Goal: Task Accomplishment & Management: Manage account settings

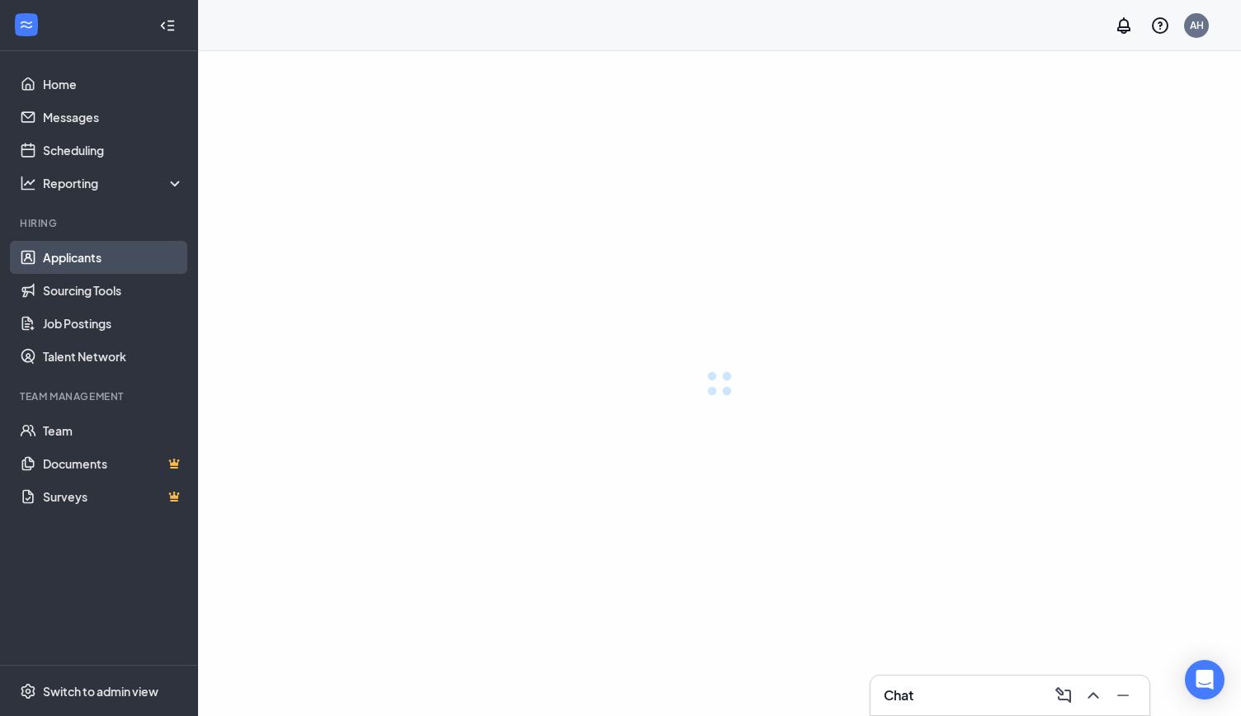
click at [84, 253] on link "Applicants" at bounding box center [113, 257] width 141 height 33
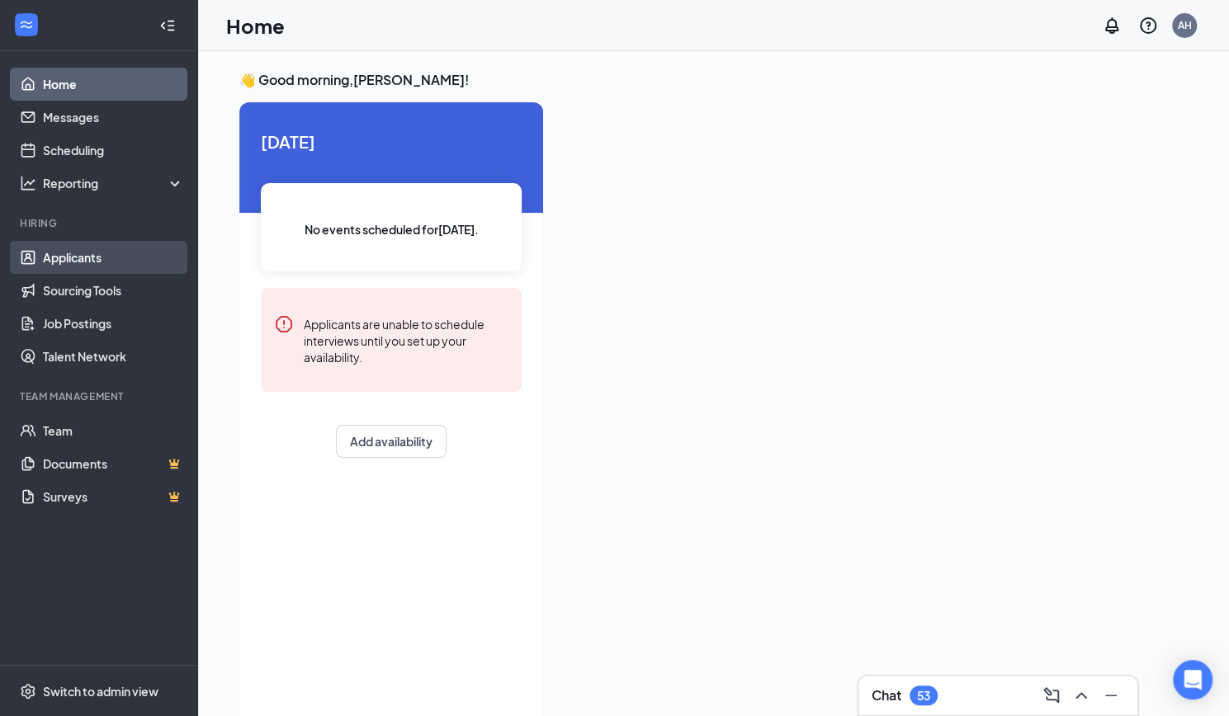
click at [94, 252] on link "Applicants" at bounding box center [113, 257] width 141 height 33
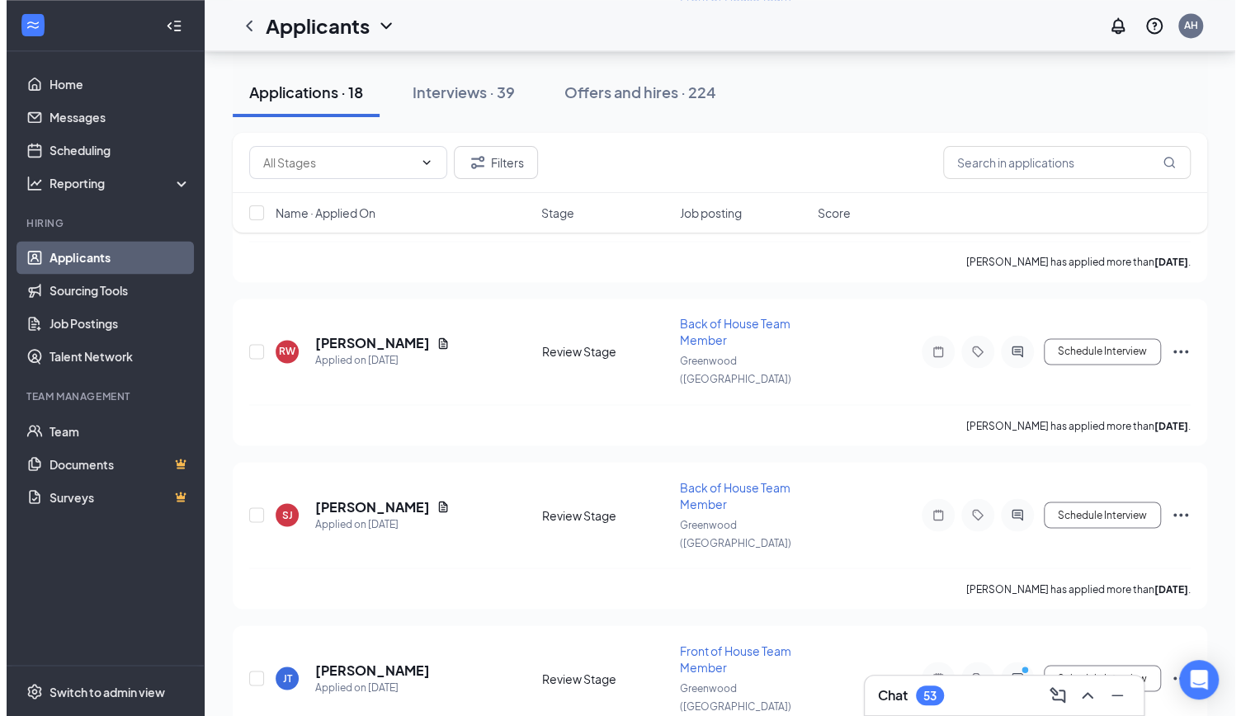
scroll to position [1424, 0]
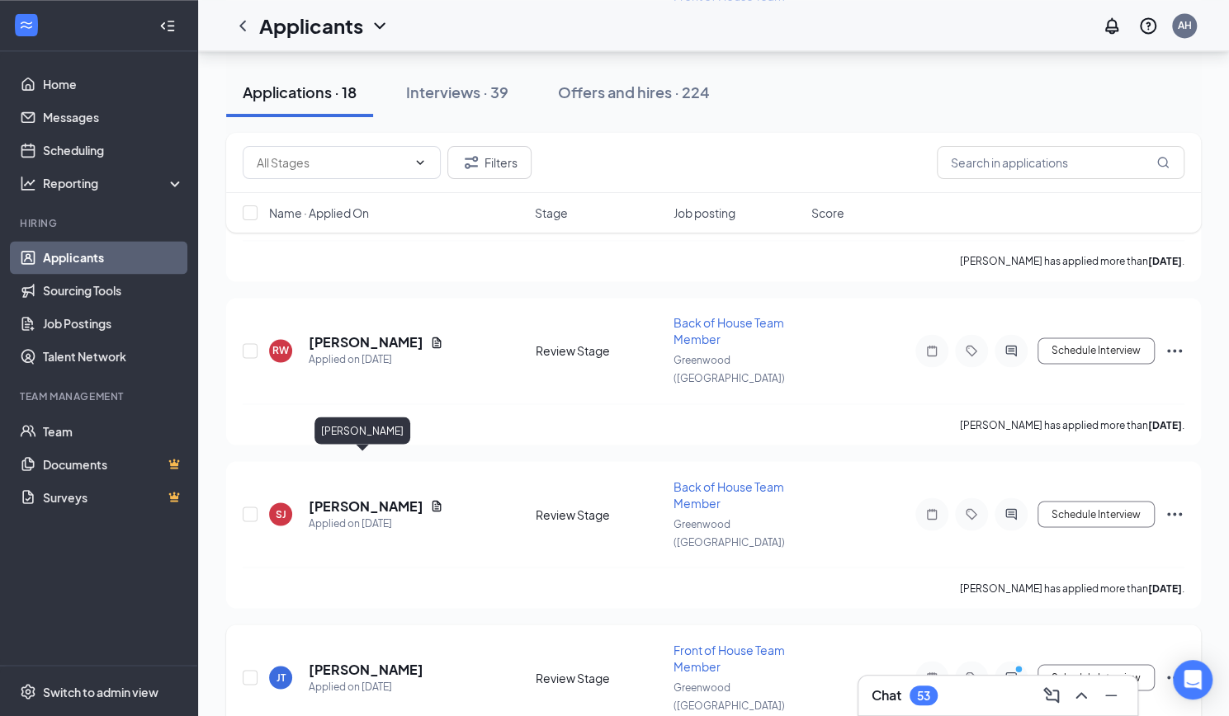
click at [365, 660] on h5 "[PERSON_NAME]" at bounding box center [366, 669] width 115 height 18
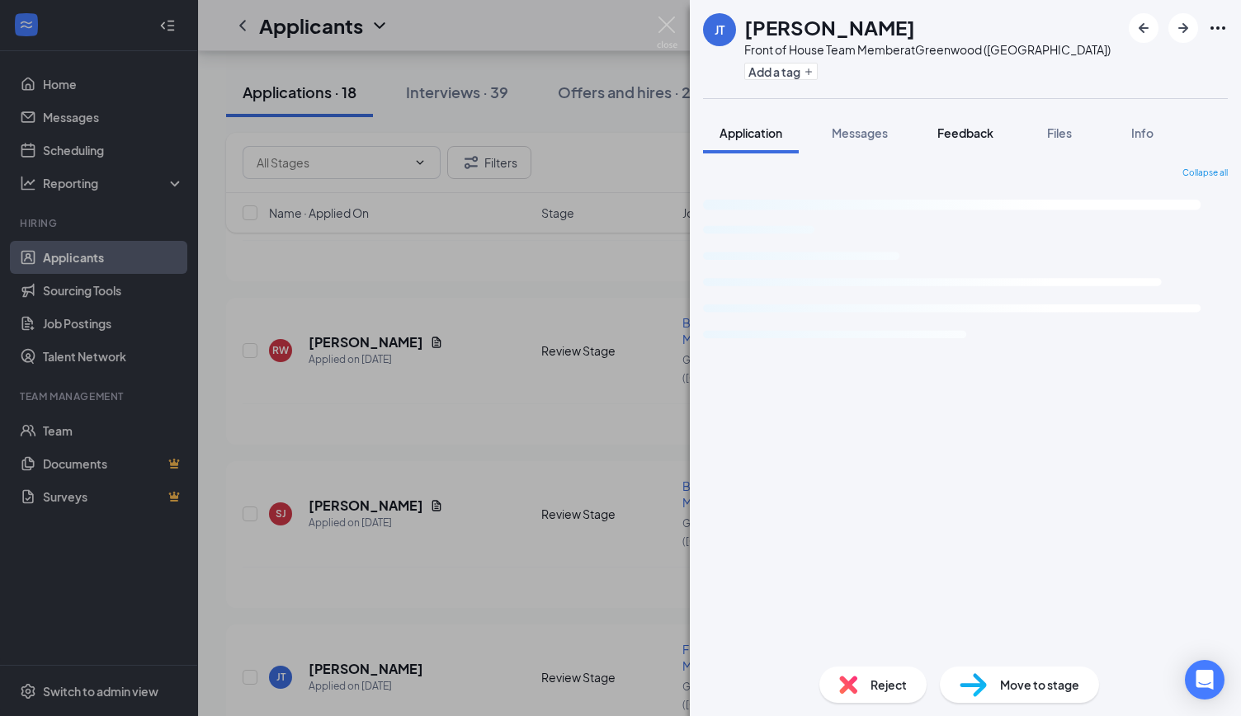
click at [972, 121] on button "Feedback" at bounding box center [965, 132] width 89 height 41
click at [975, 130] on span "Feedback" at bounding box center [965, 132] width 56 height 15
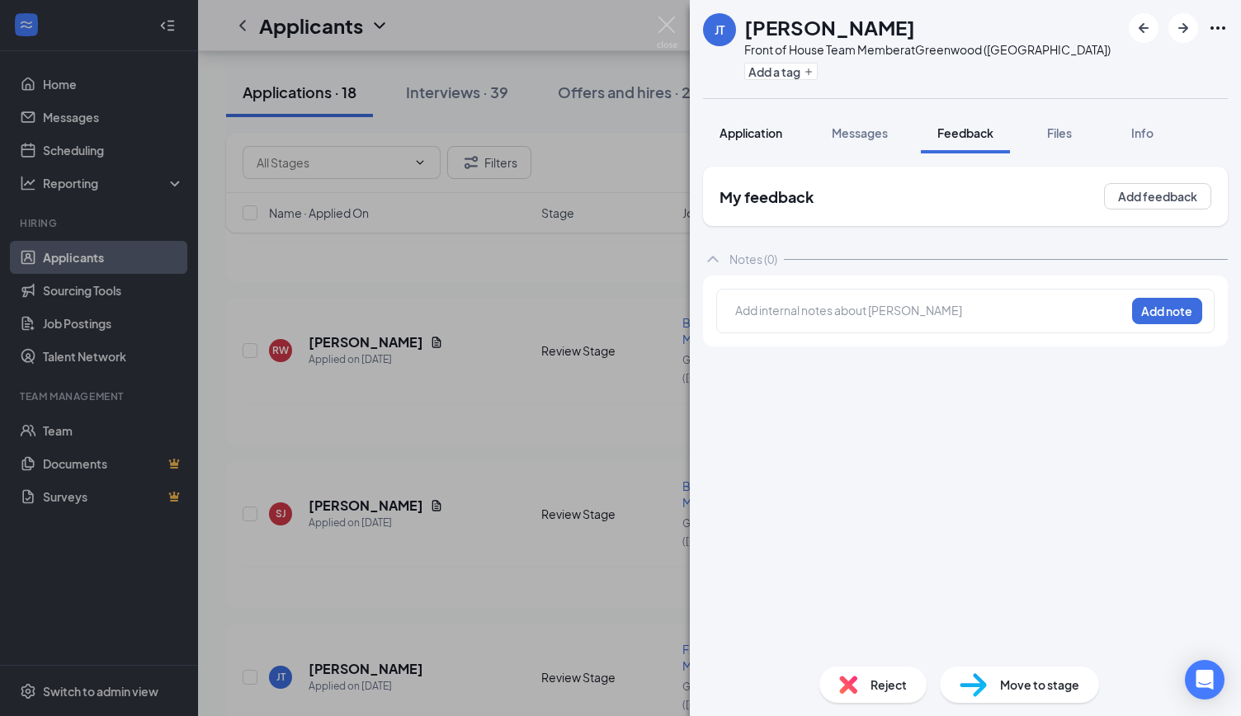
click at [754, 135] on span "Application" at bounding box center [751, 132] width 63 height 15
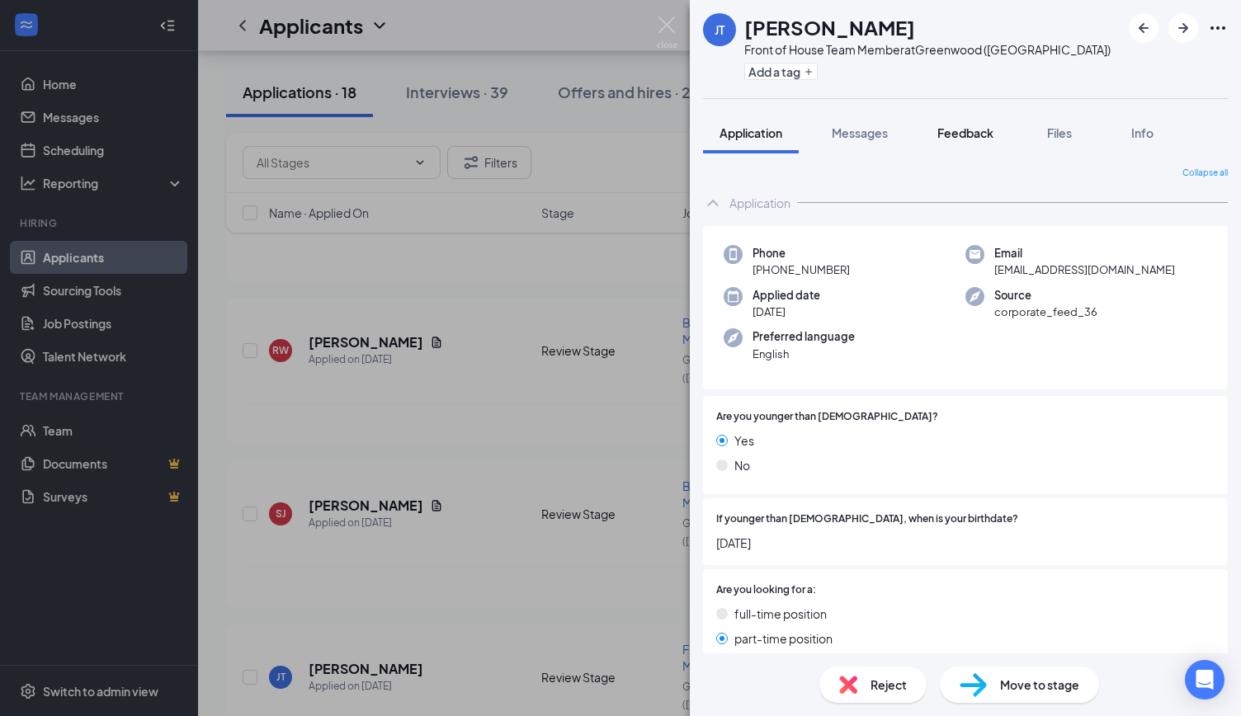
click at [968, 139] on span "Feedback" at bounding box center [965, 132] width 56 height 15
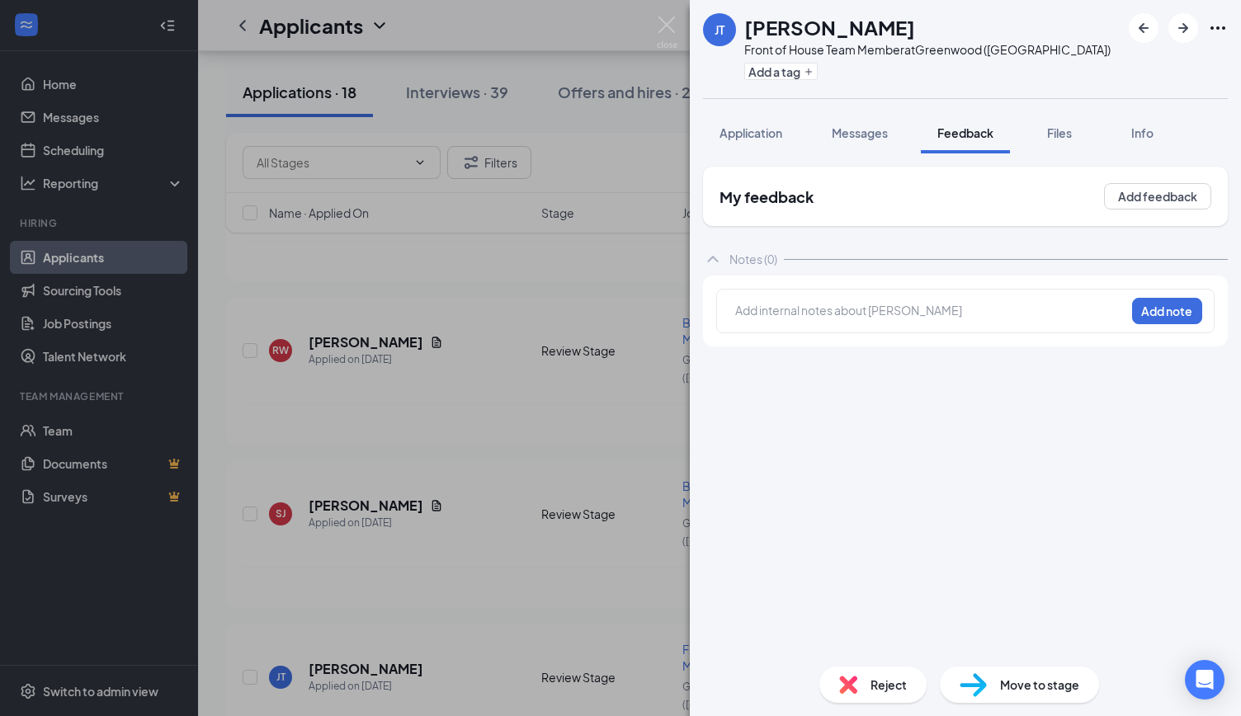
click at [668, 35] on img at bounding box center [667, 33] width 21 height 32
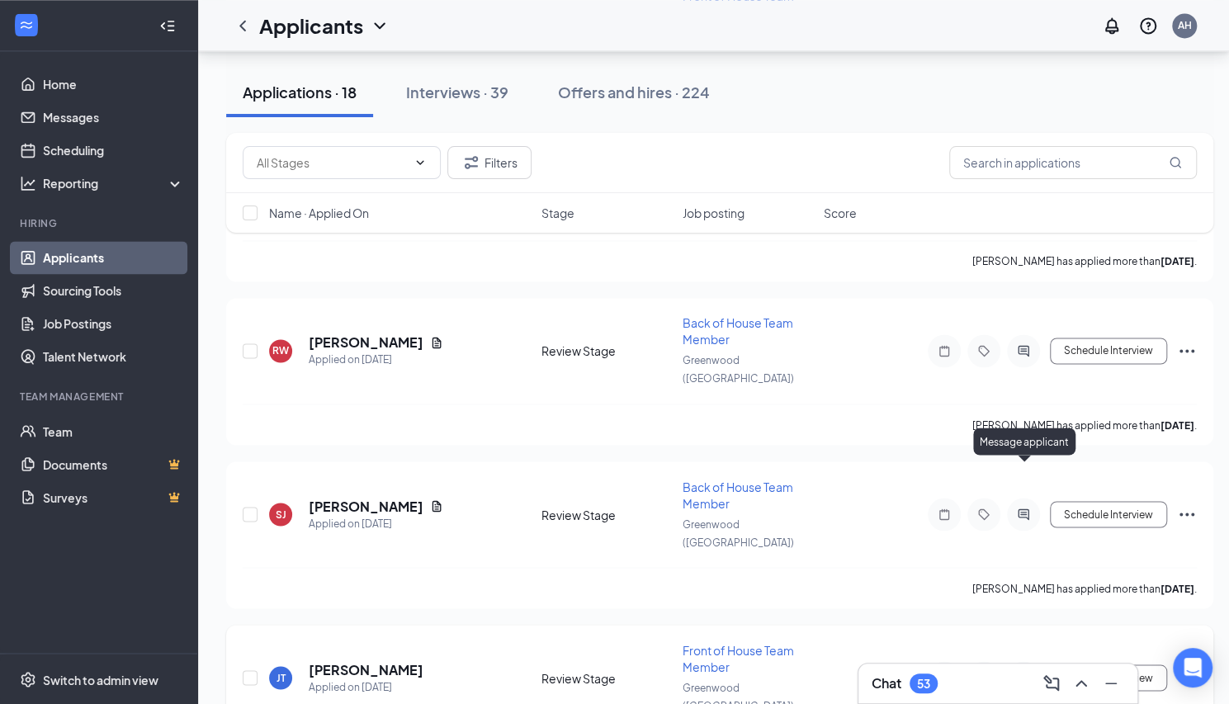
click at [1025, 672] on icon "ActiveChat" at bounding box center [1023, 677] width 11 height 11
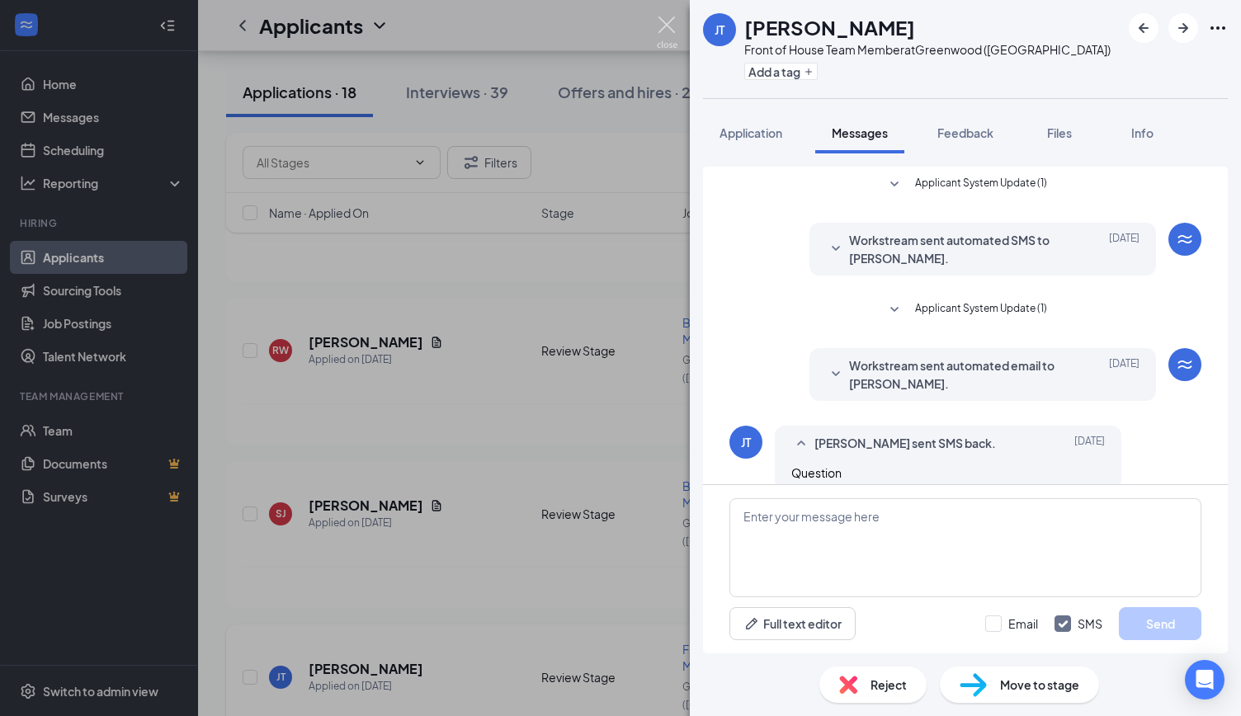
click at [668, 28] on img at bounding box center [667, 33] width 21 height 32
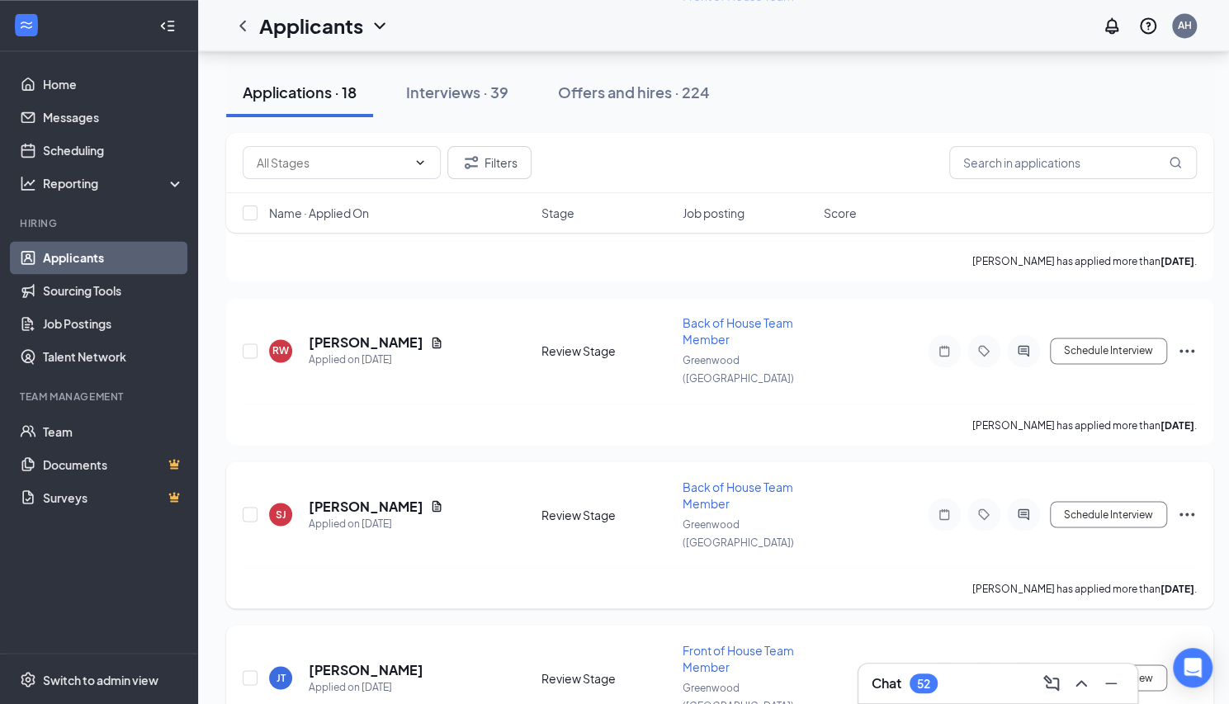
scroll to position [1335, 0]
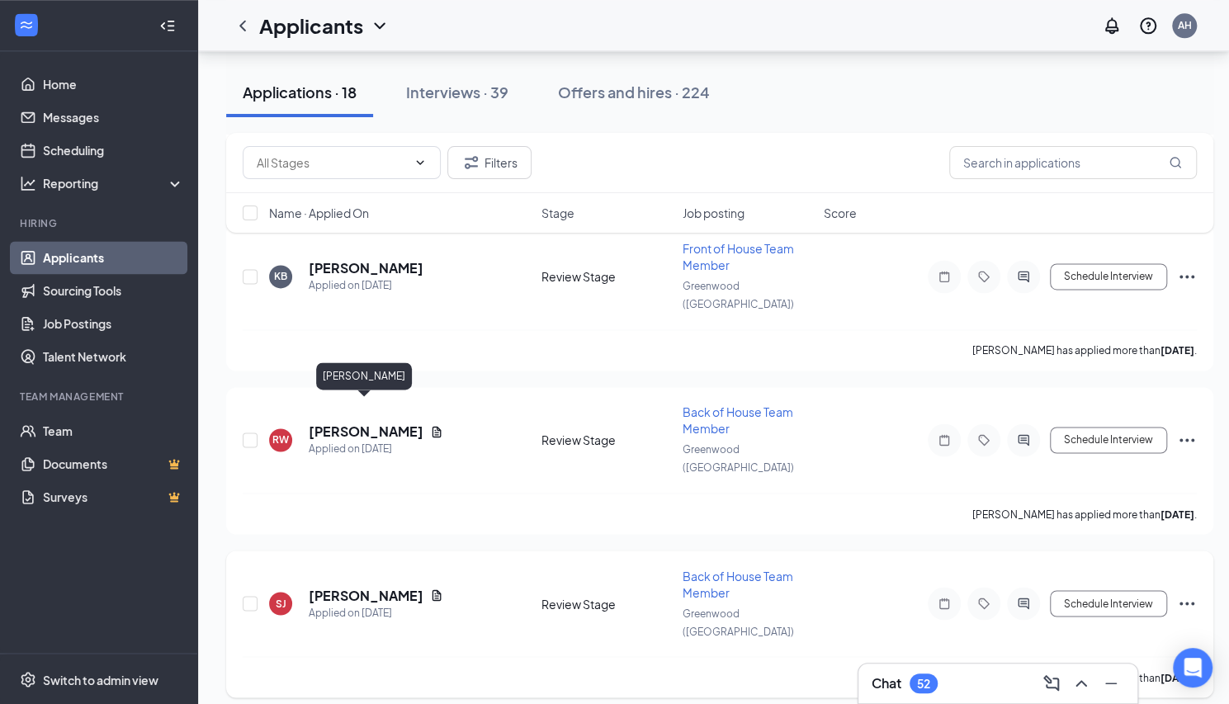
click at [379, 586] on h5 "[PERSON_NAME]" at bounding box center [366, 595] width 115 height 18
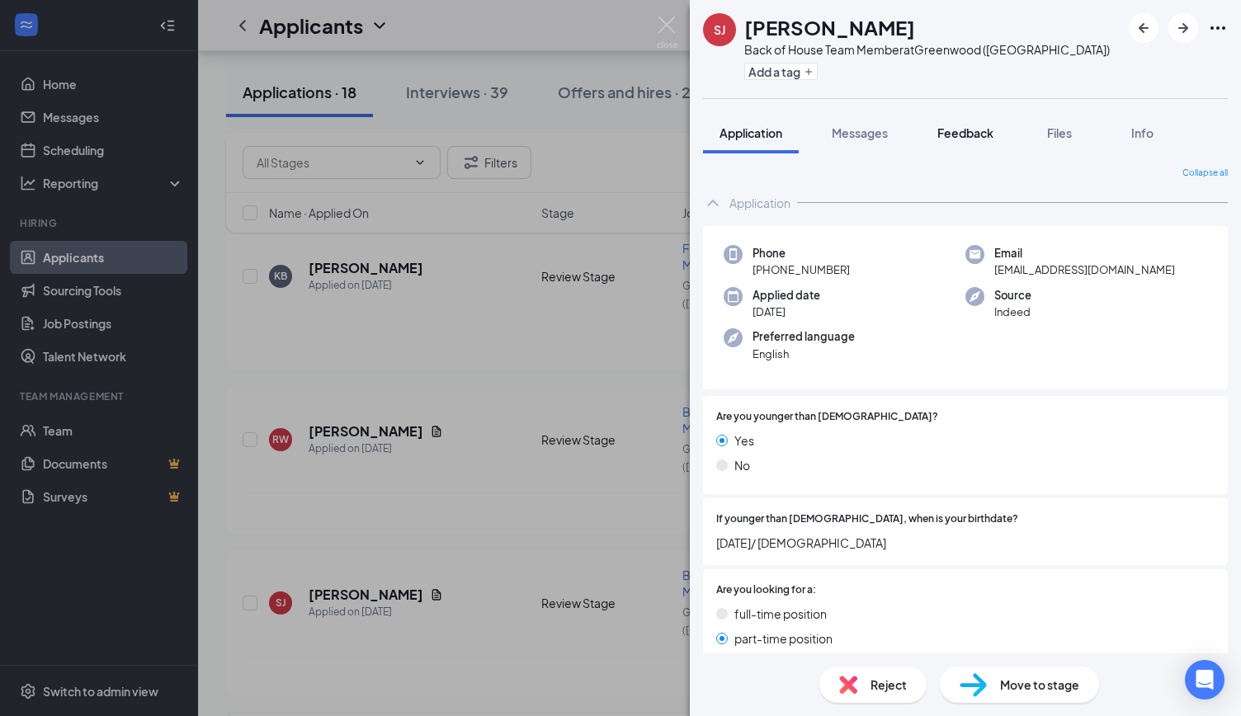
click at [975, 135] on span "Feedback" at bounding box center [965, 132] width 56 height 15
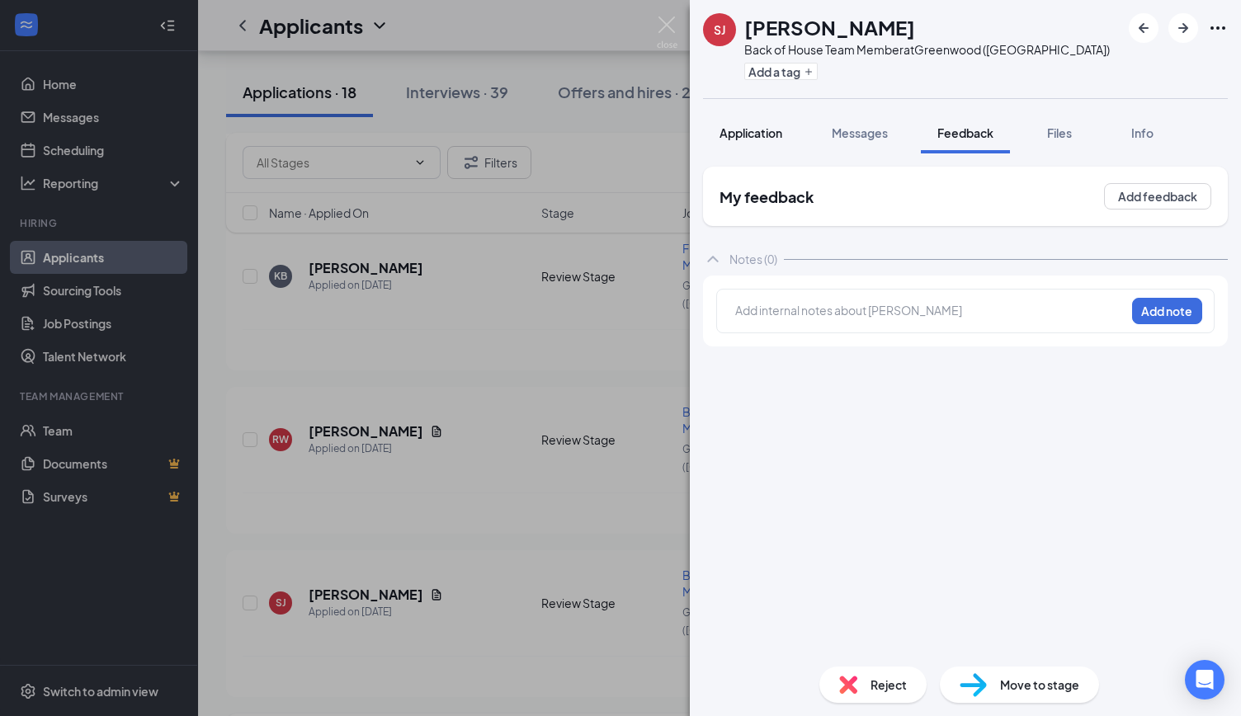
click at [754, 134] on span "Application" at bounding box center [751, 132] width 63 height 15
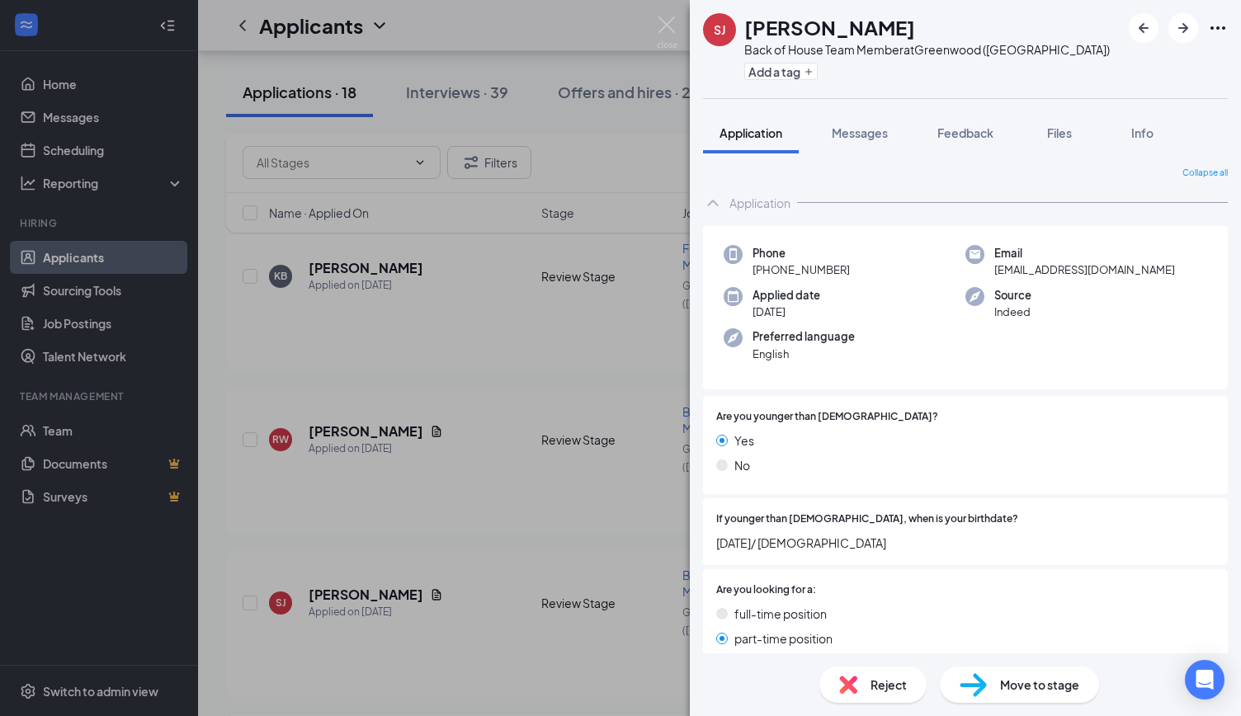
click at [423, 408] on div "SJ [PERSON_NAME] Back of House Team Member at [GEOGRAPHIC_DATA] ([GEOGRAPHIC_DA…" at bounding box center [620, 358] width 1241 height 716
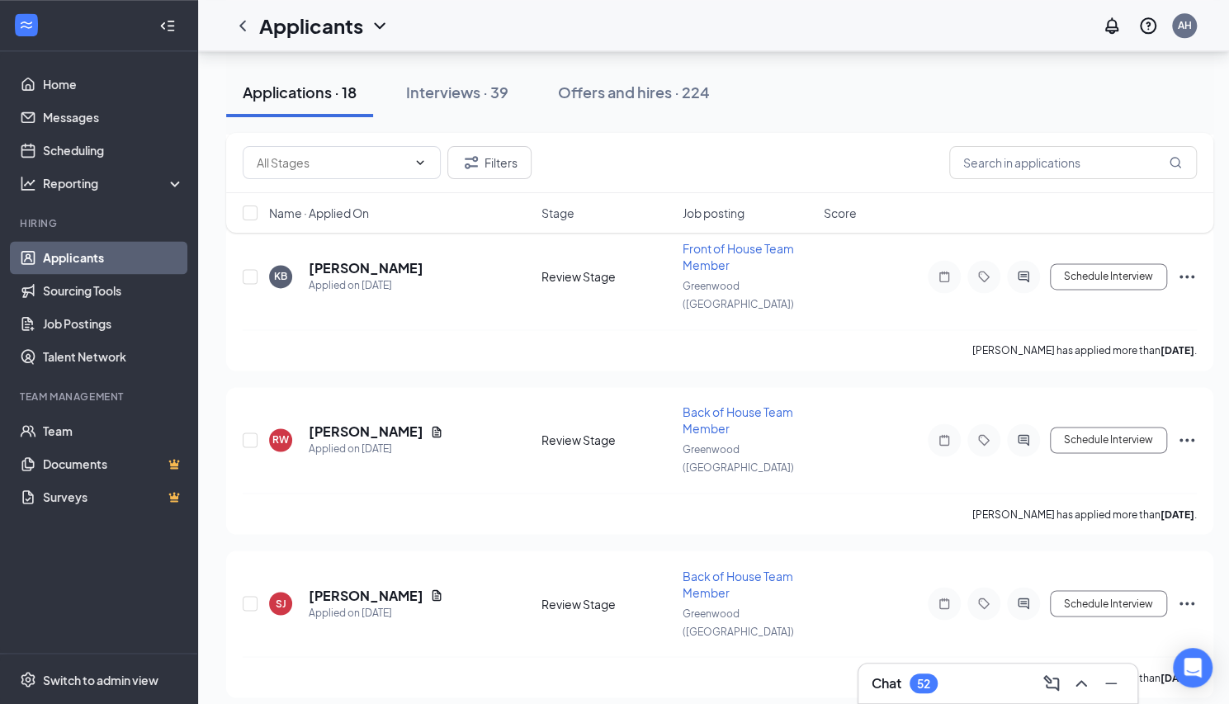
click at [430, 588] on icon "Document" at bounding box center [436, 594] width 13 height 13
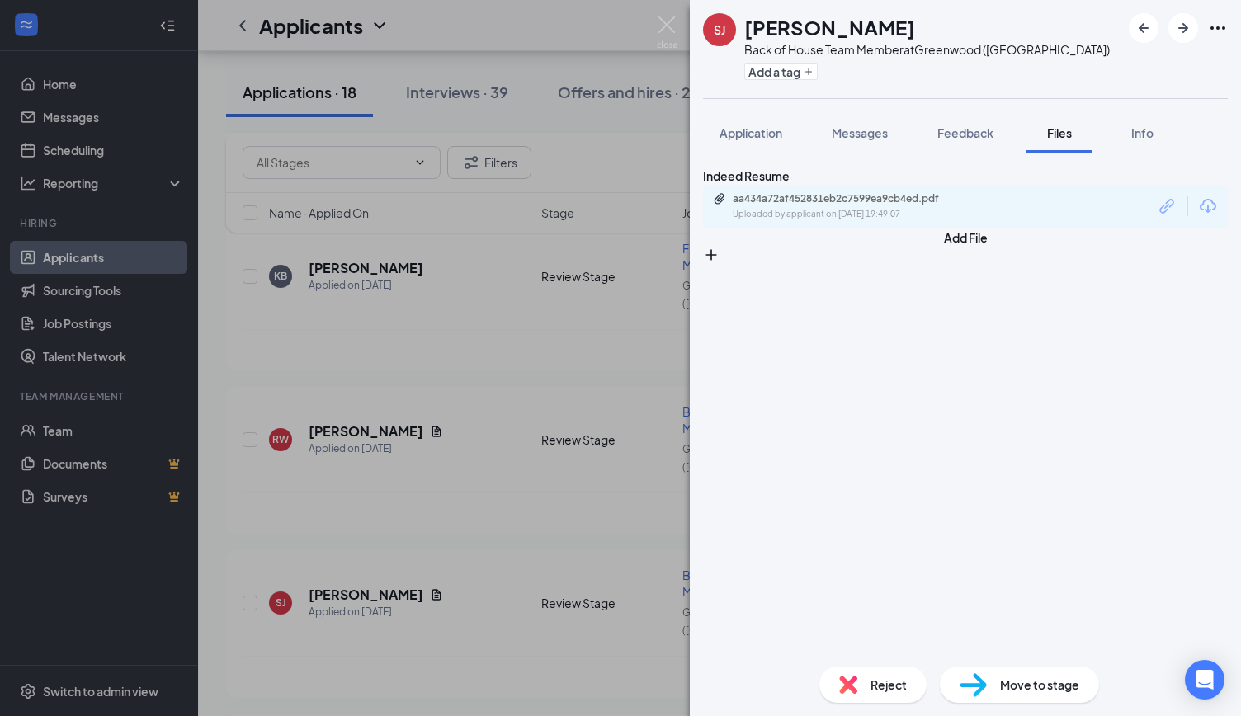
click at [792, 221] on div "aa434a72af452831eb2c7599ea9cb4ed.pdf Uploaded by applicant on [DATE] 19:49:07" at bounding box center [846, 206] width 267 height 29
click at [425, 331] on div "SJ [PERSON_NAME] Back of House Team Member at [GEOGRAPHIC_DATA] ([GEOGRAPHIC_DA…" at bounding box center [620, 358] width 1241 height 716
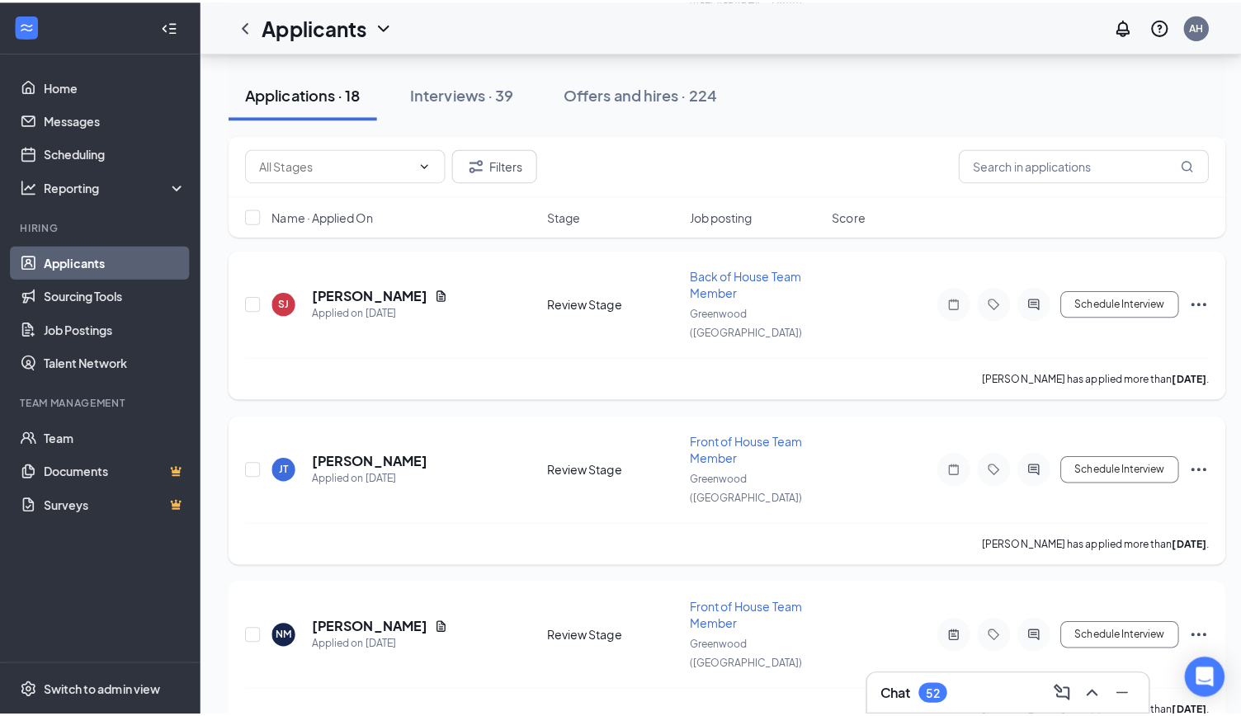
scroll to position [1638, 0]
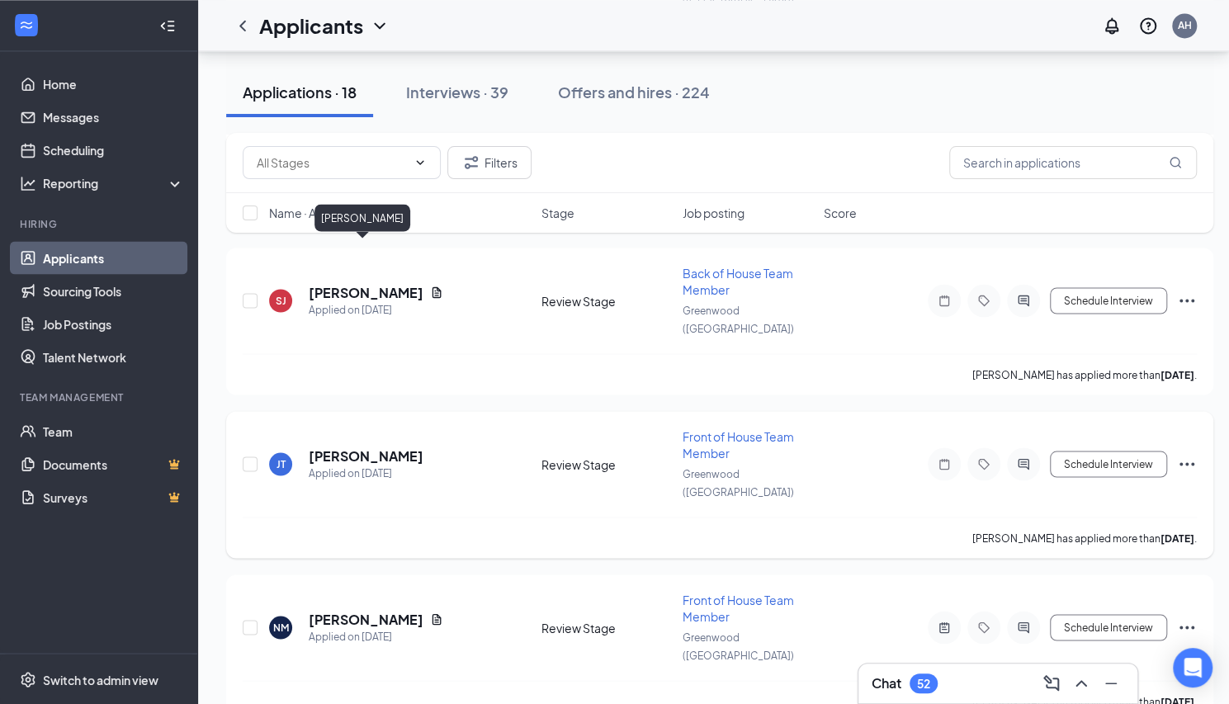
click at [340, 446] on h5 "[PERSON_NAME]" at bounding box center [366, 455] width 115 height 18
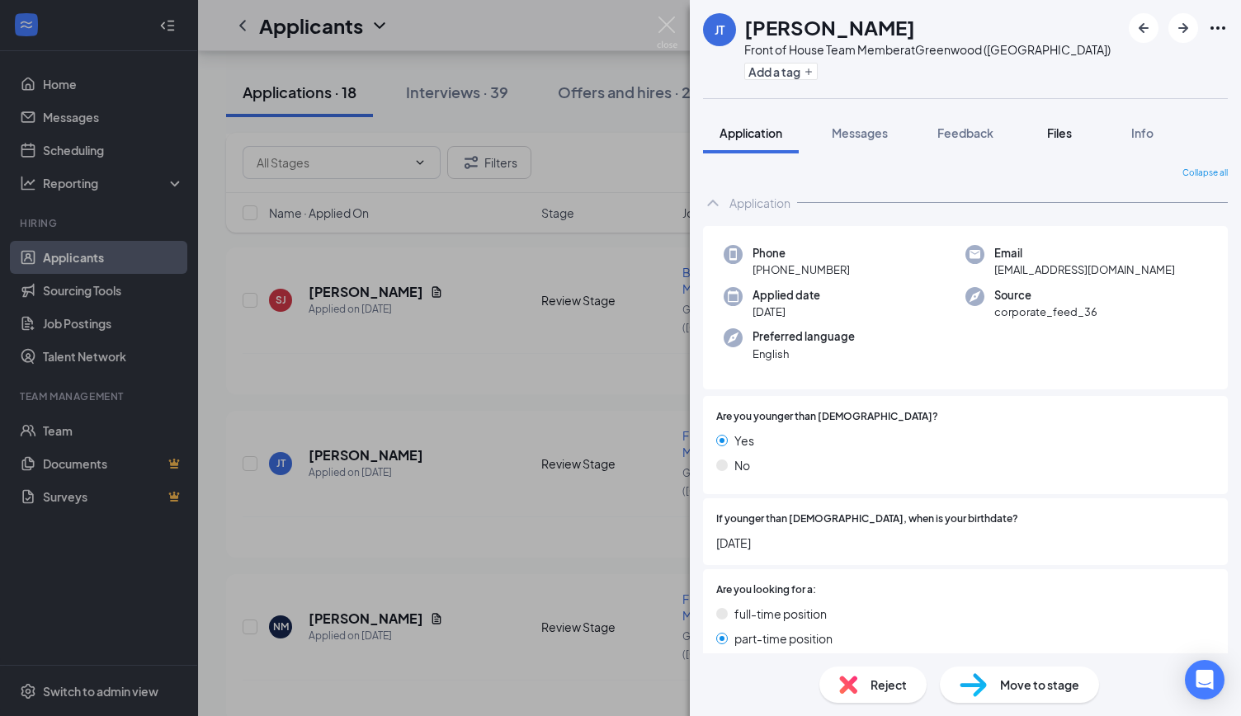
click at [1065, 128] on span "Files" at bounding box center [1059, 132] width 25 height 15
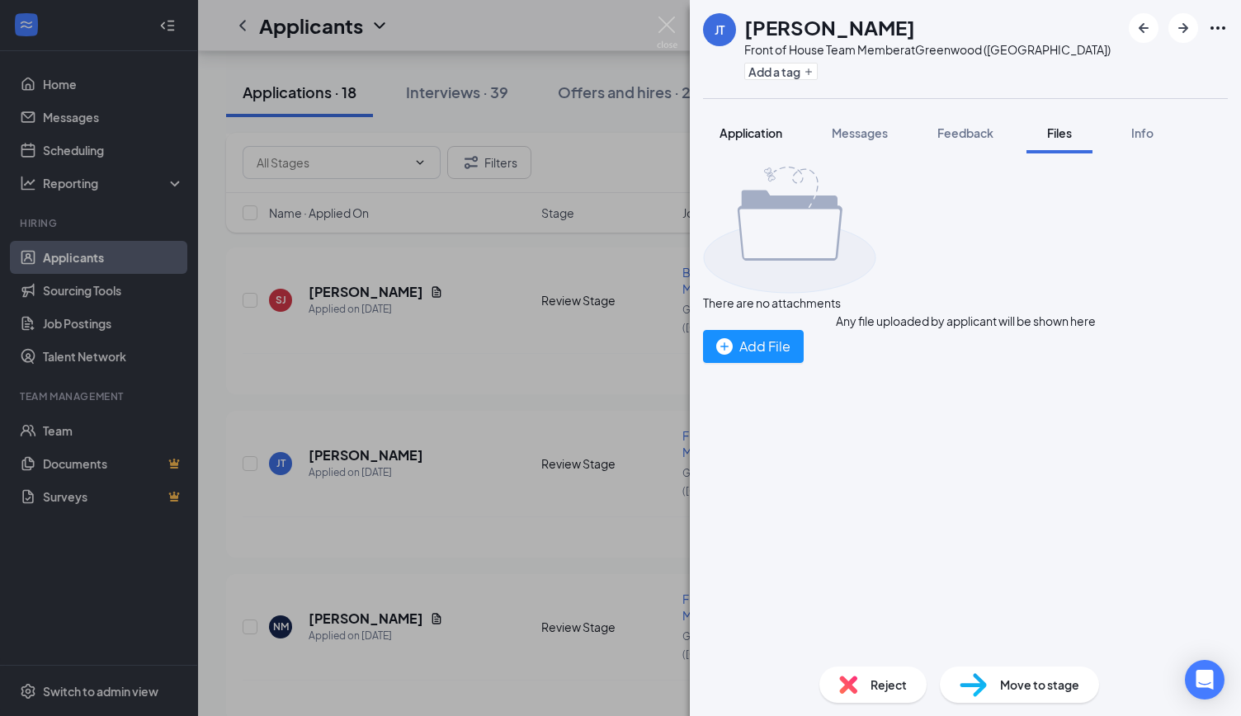
click at [760, 136] on span "Application" at bounding box center [751, 132] width 63 height 15
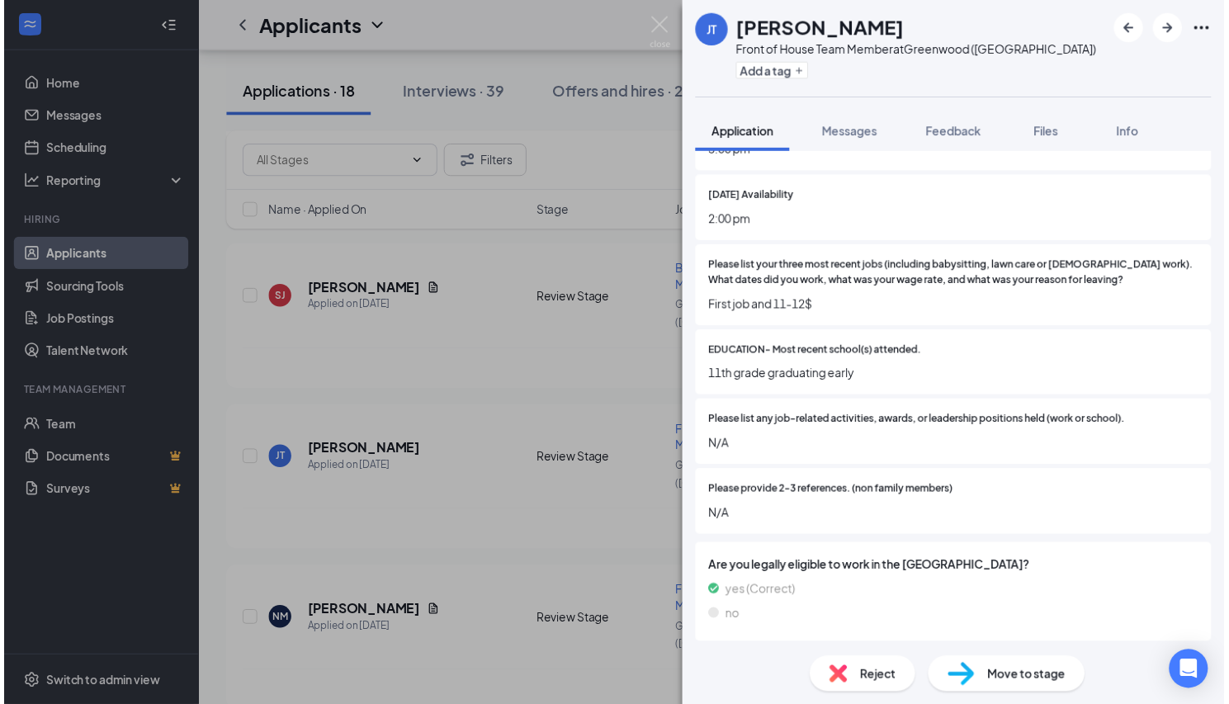
scroll to position [875, 0]
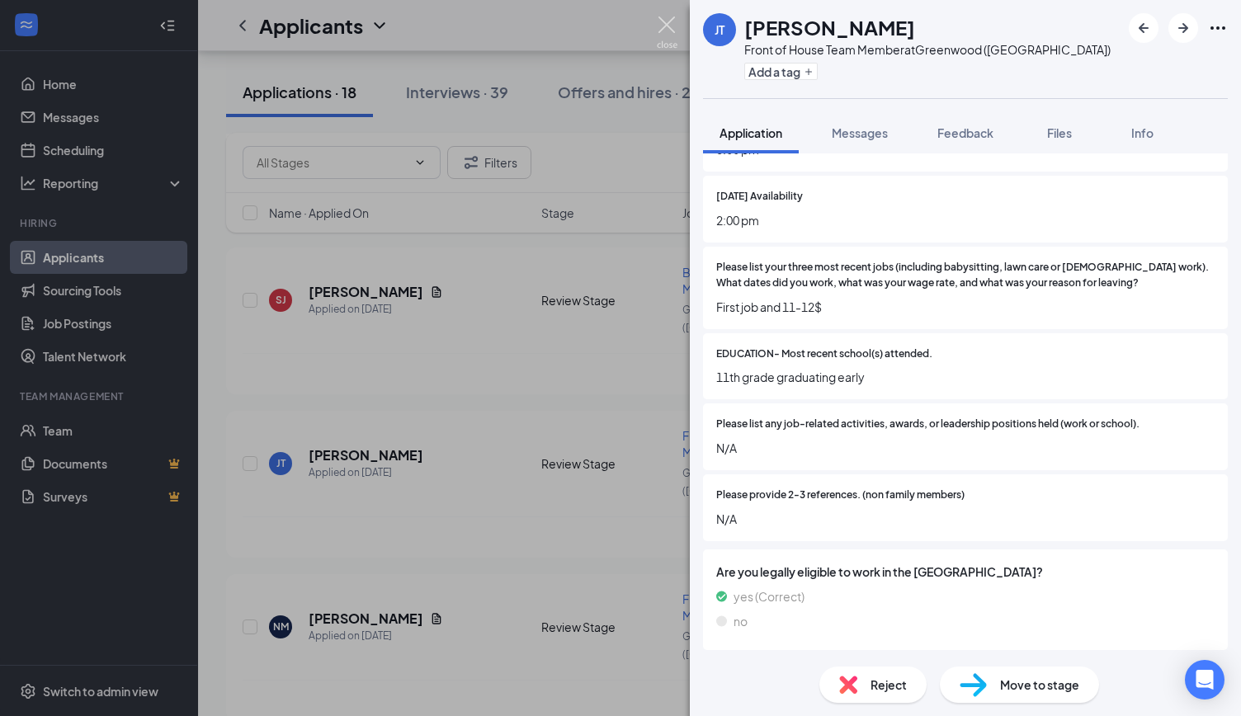
click at [671, 34] on img at bounding box center [667, 33] width 21 height 32
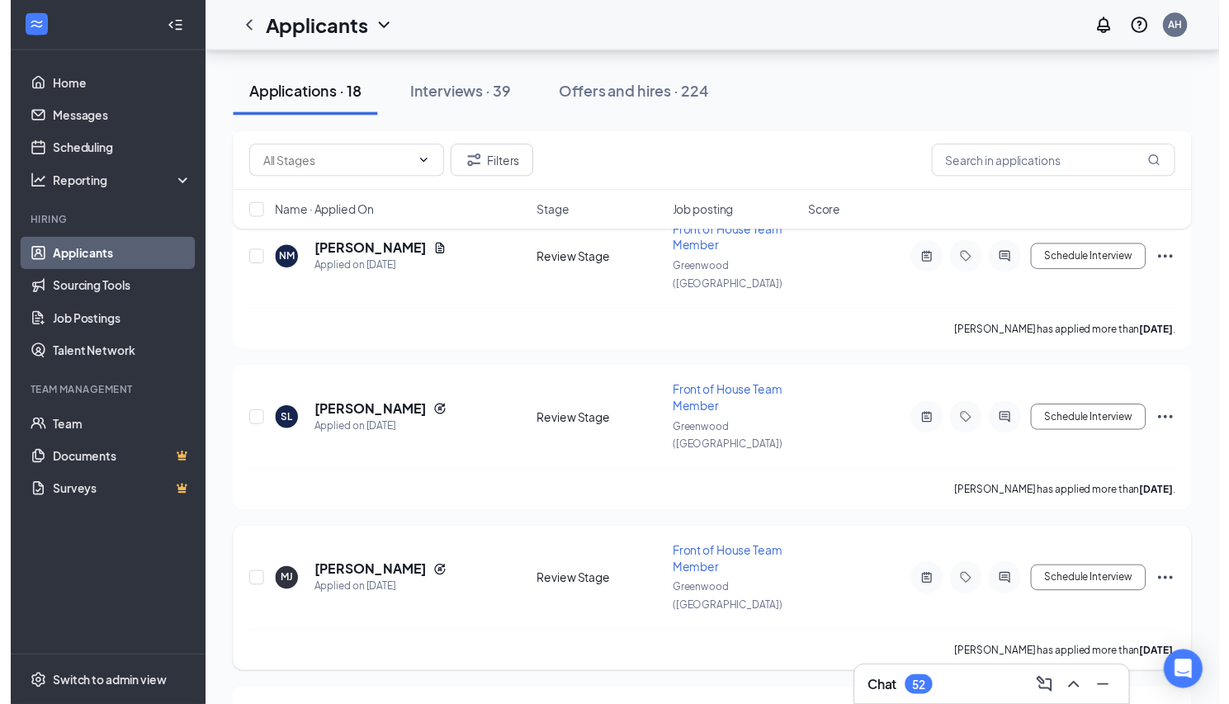
scroll to position [1935, 0]
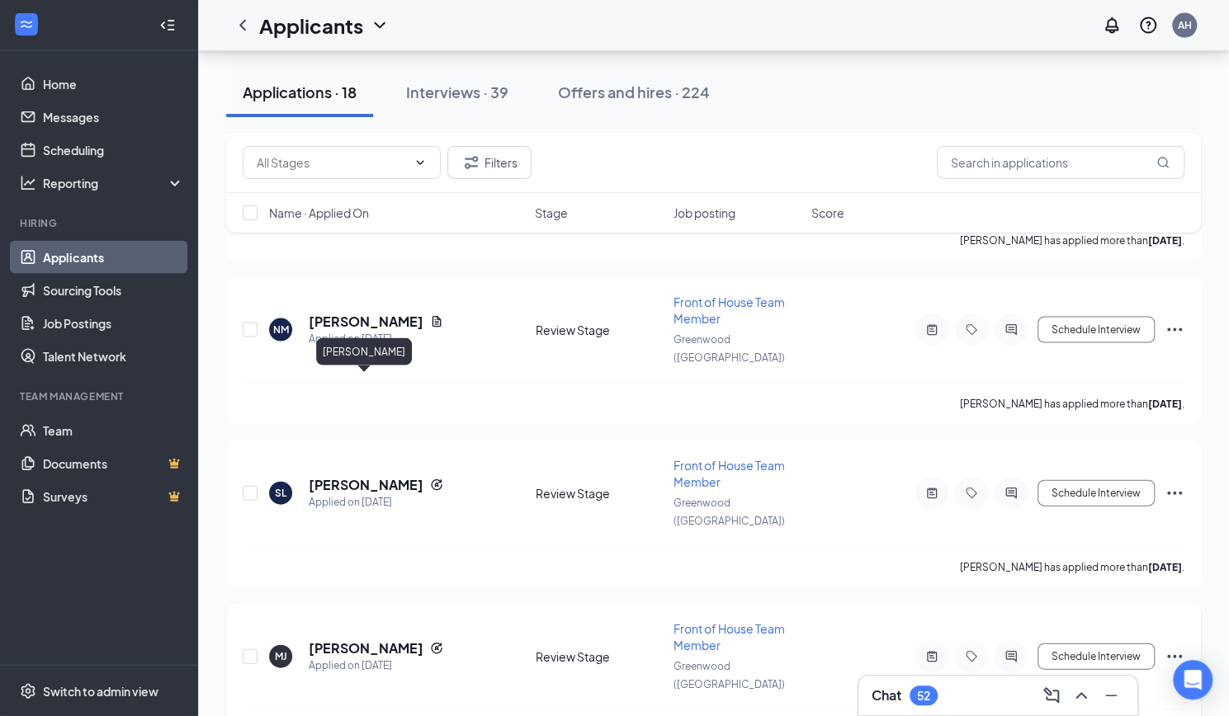
click at [375, 640] on h5 "[PERSON_NAME]" at bounding box center [366, 649] width 115 height 18
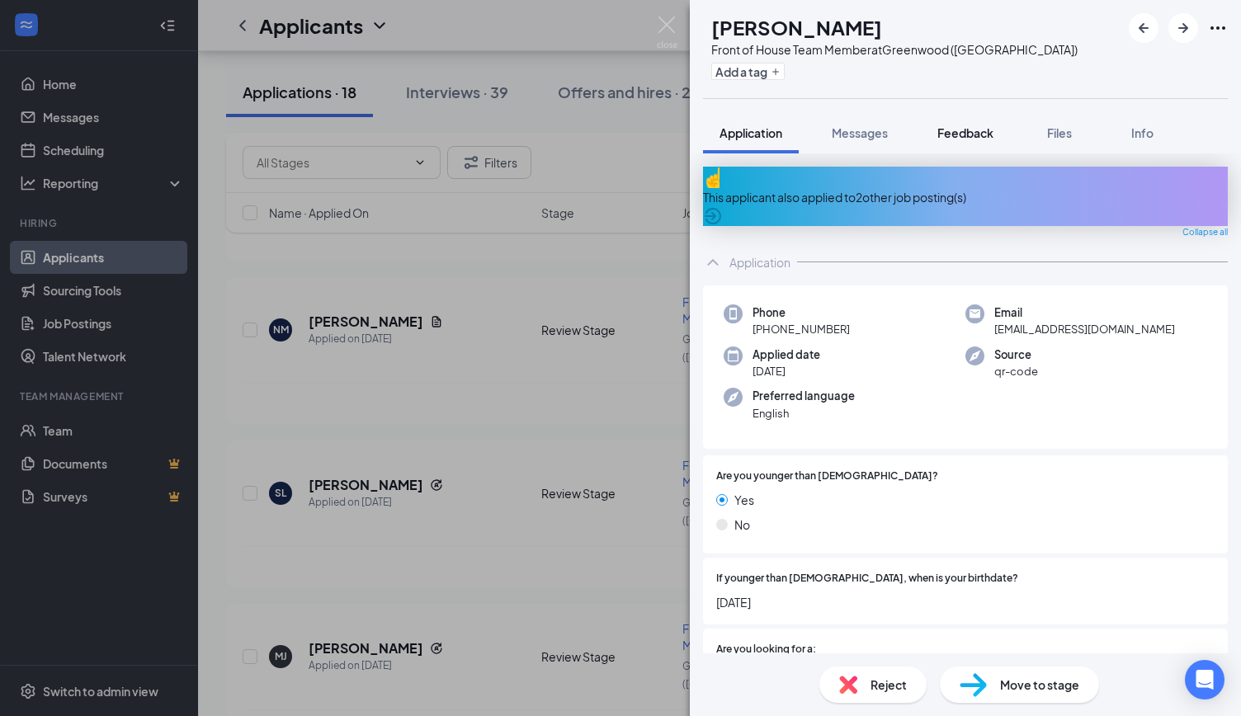
click at [970, 141] on button "Feedback" at bounding box center [965, 132] width 89 height 41
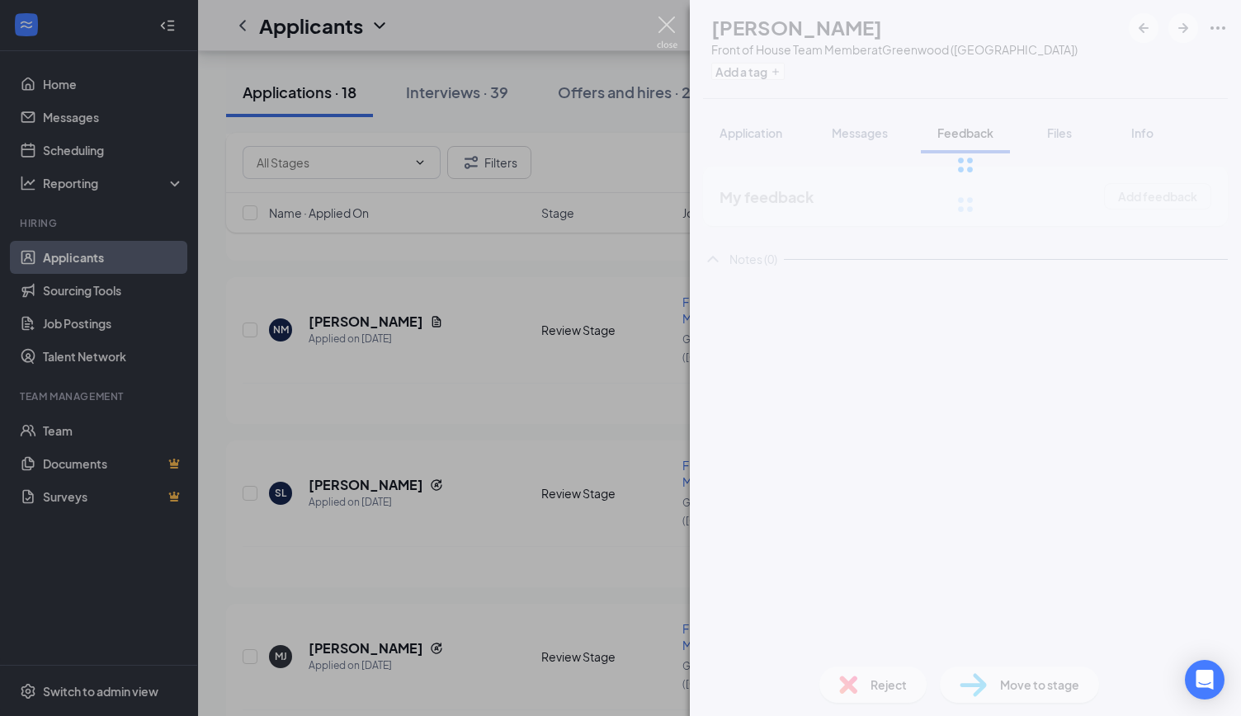
click at [663, 30] on img at bounding box center [667, 33] width 21 height 32
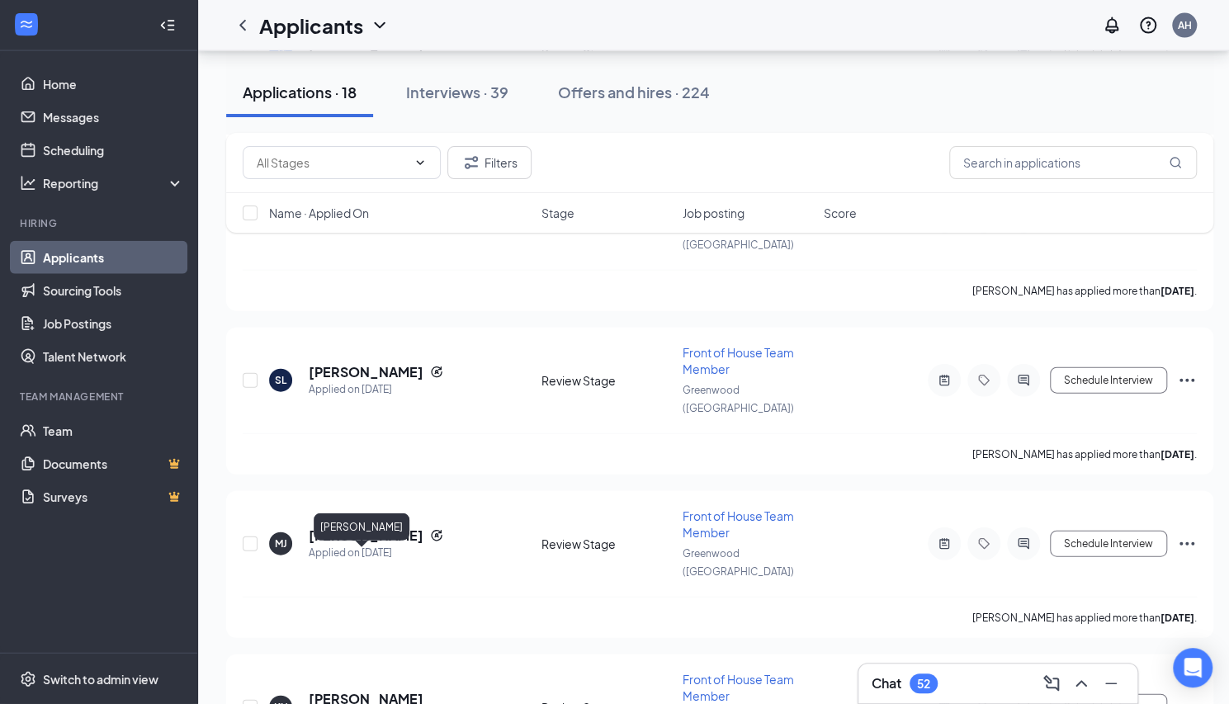
scroll to position [2033, 0]
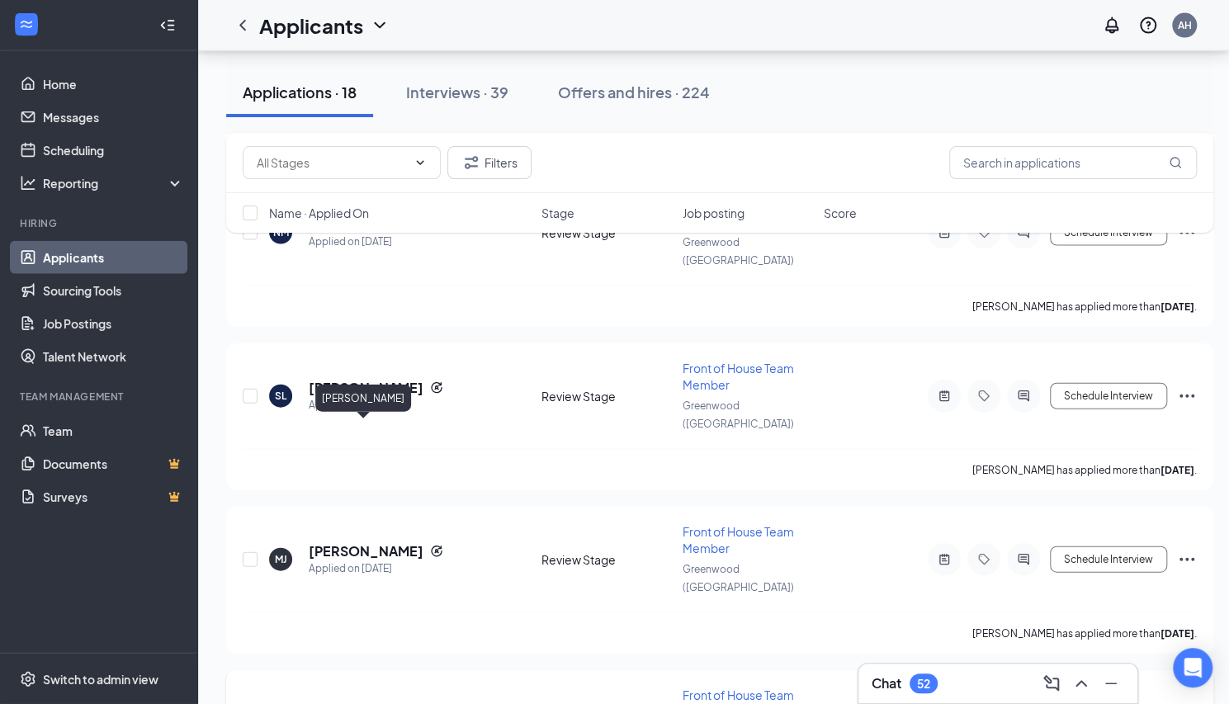
click at [325, 706] on h5 "[PERSON_NAME]" at bounding box center [366, 715] width 115 height 18
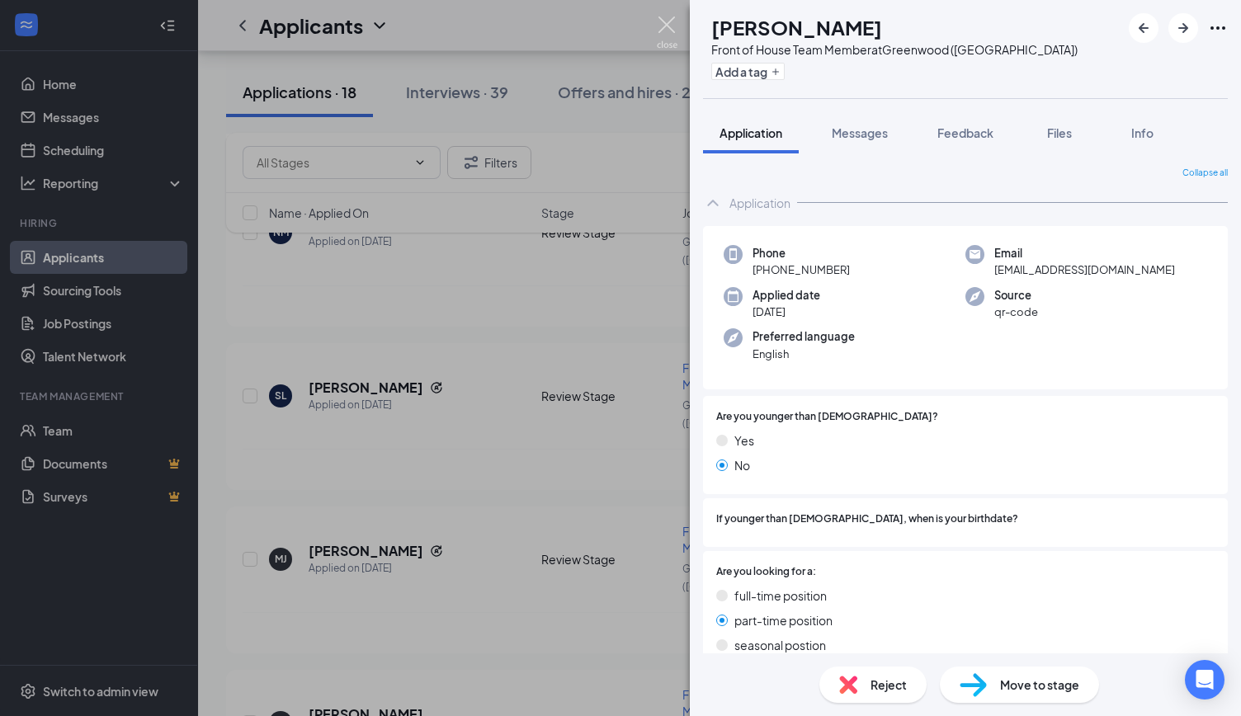
click at [658, 31] on img at bounding box center [667, 33] width 21 height 32
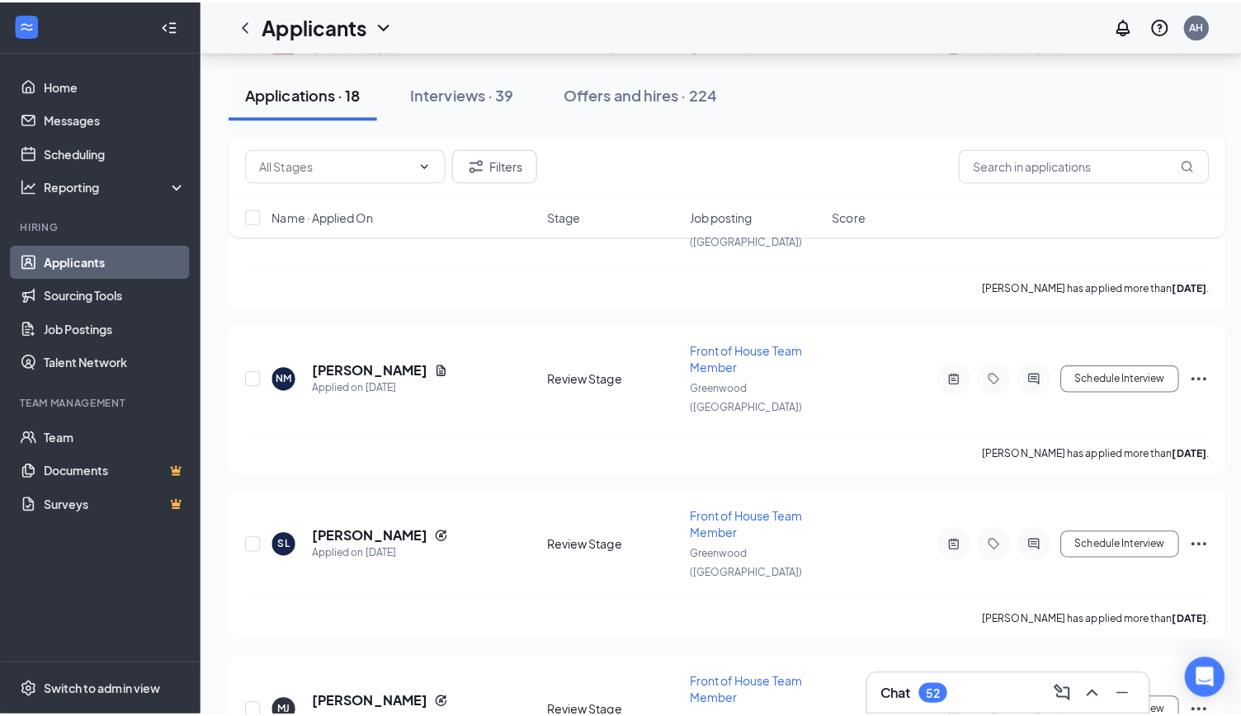
scroll to position [1887, 0]
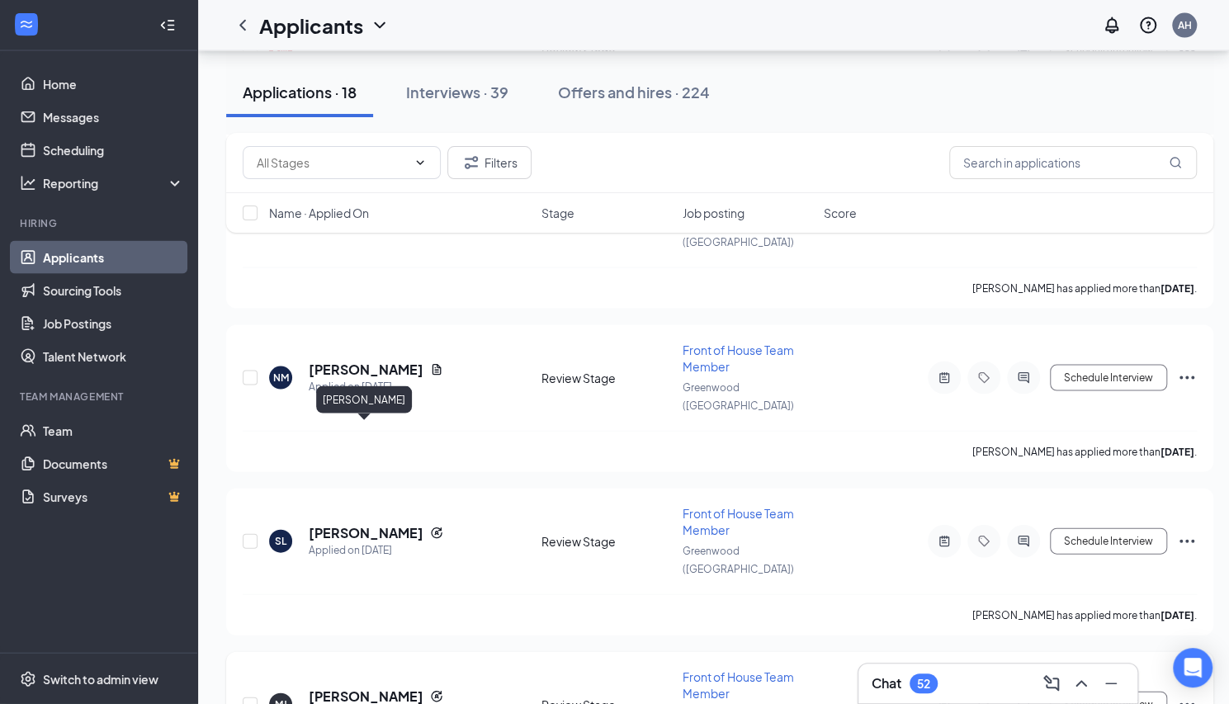
click at [380, 687] on h5 "[PERSON_NAME]" at bounding box center [366, 696] width 115 height 18
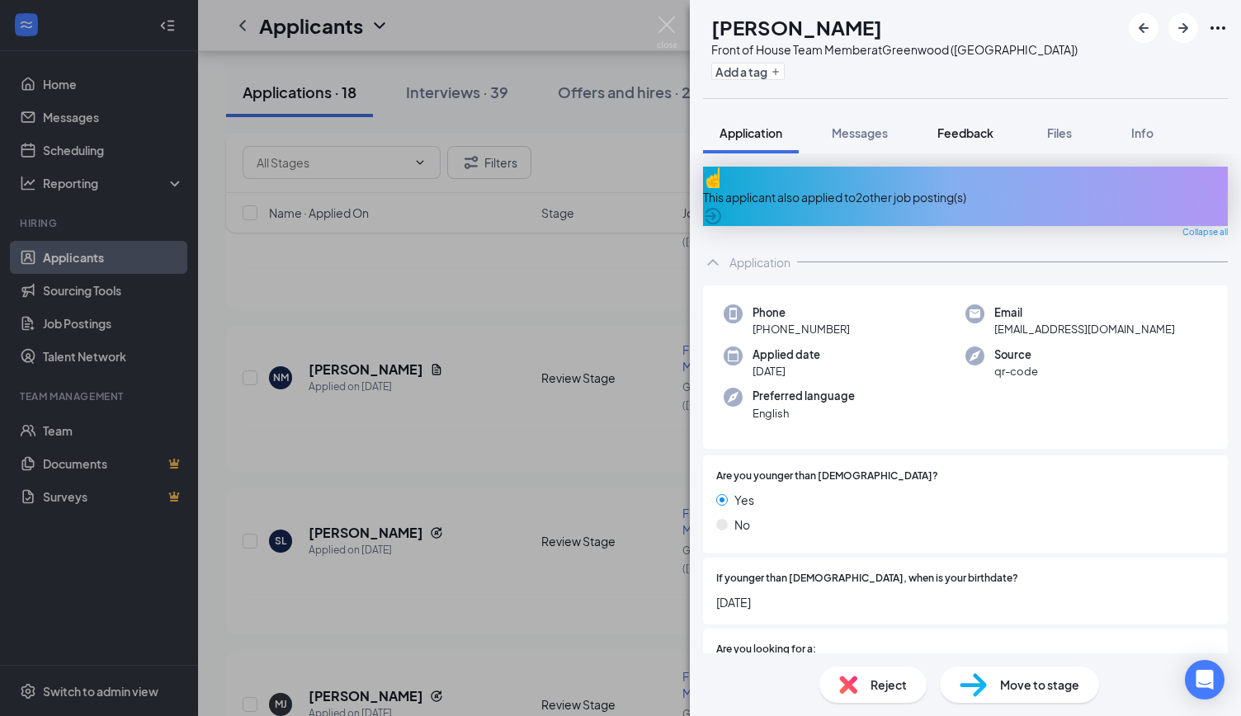
click at [985, 139] on span "Feedback" at bounding box center [965, 132] width 56 height 15
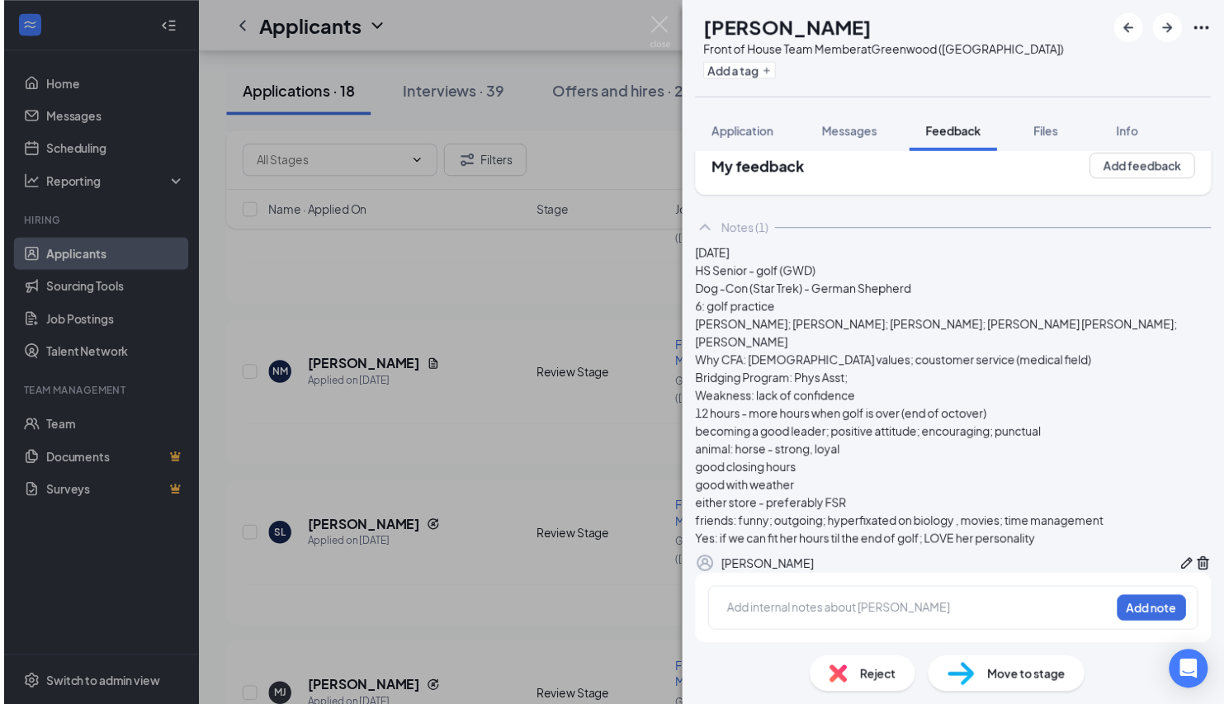
scroll to position [61, 0]
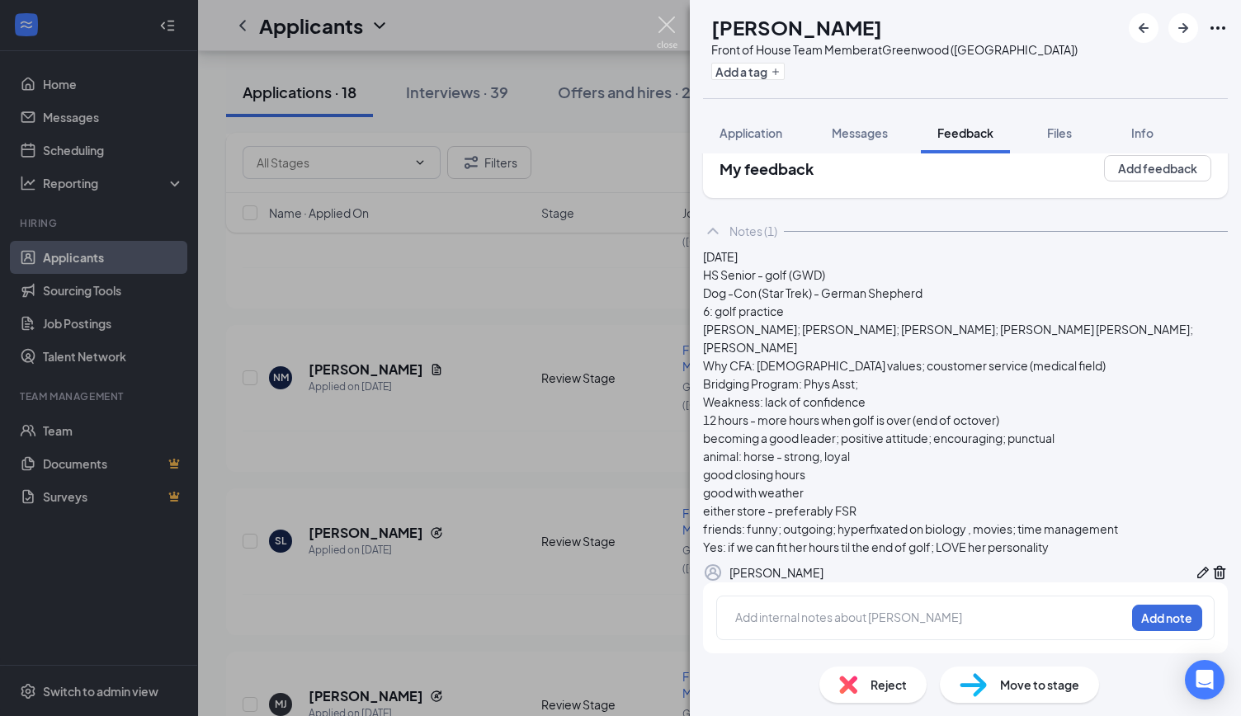
click at [665, 28] on img at bounding box center [667, 33] width 21 height 32
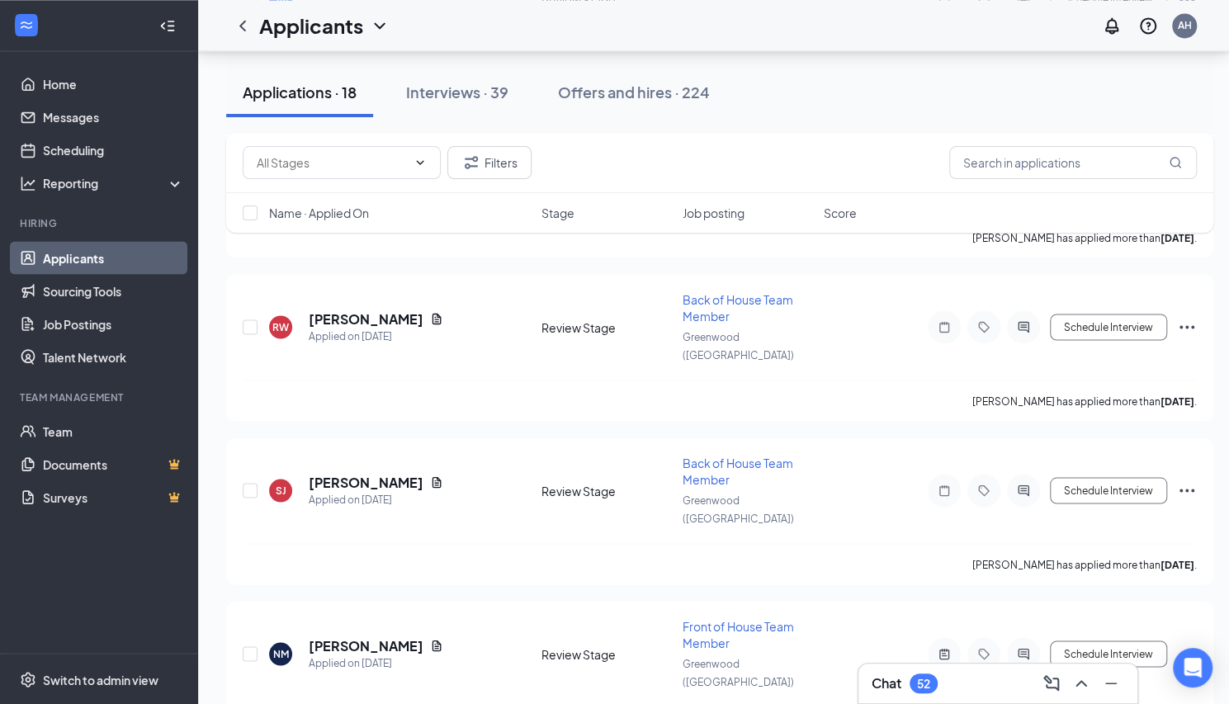
scroll to position [1611, 0]
click at [365, 637] on h5 "[PERSON_NAME]" at bounding box center [366, 646] width 115 height 18
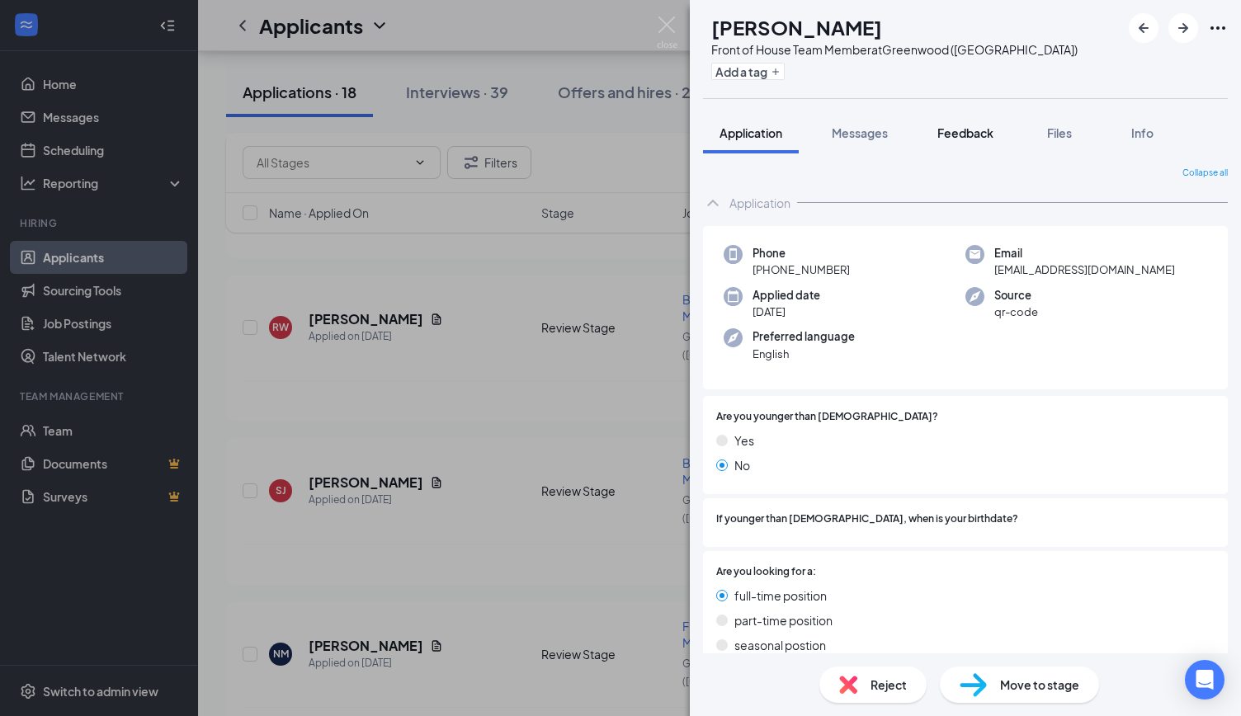
click at [971, 133] on span "Feedback" at bounding box center [965, 132] width 56 height 15
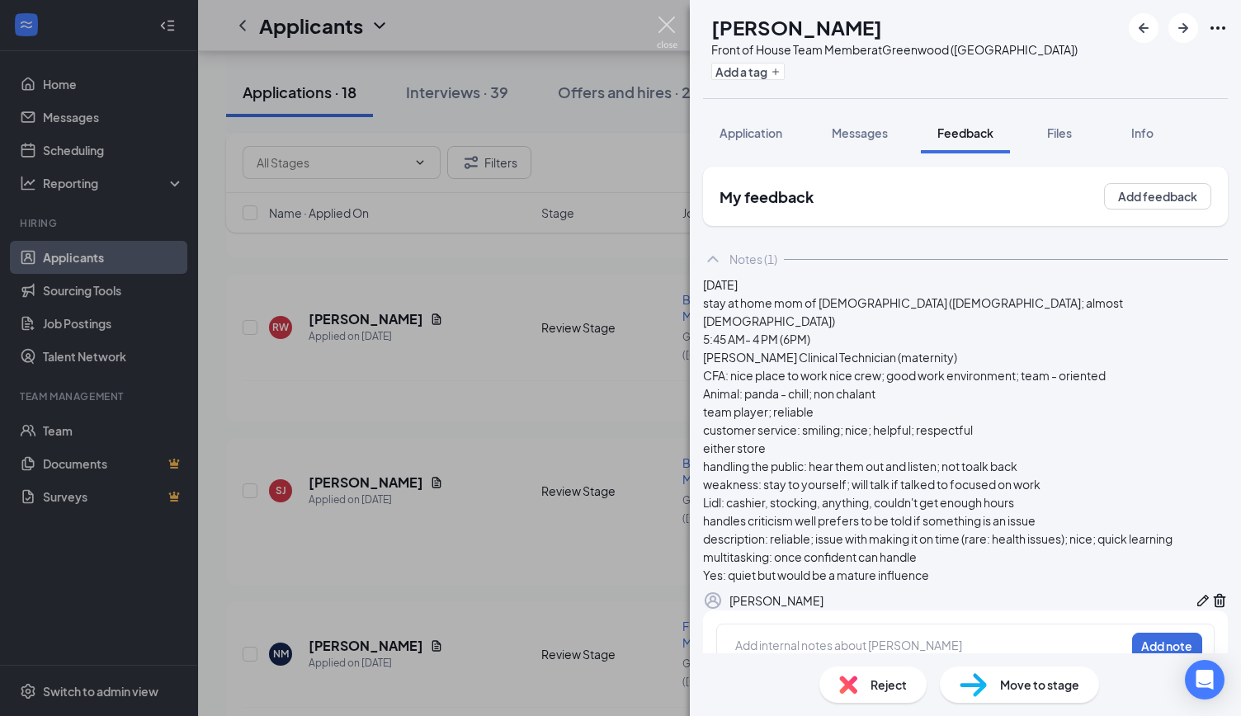
click at [661, 22] on img at bounding box center [667, 33] width 21 height 32
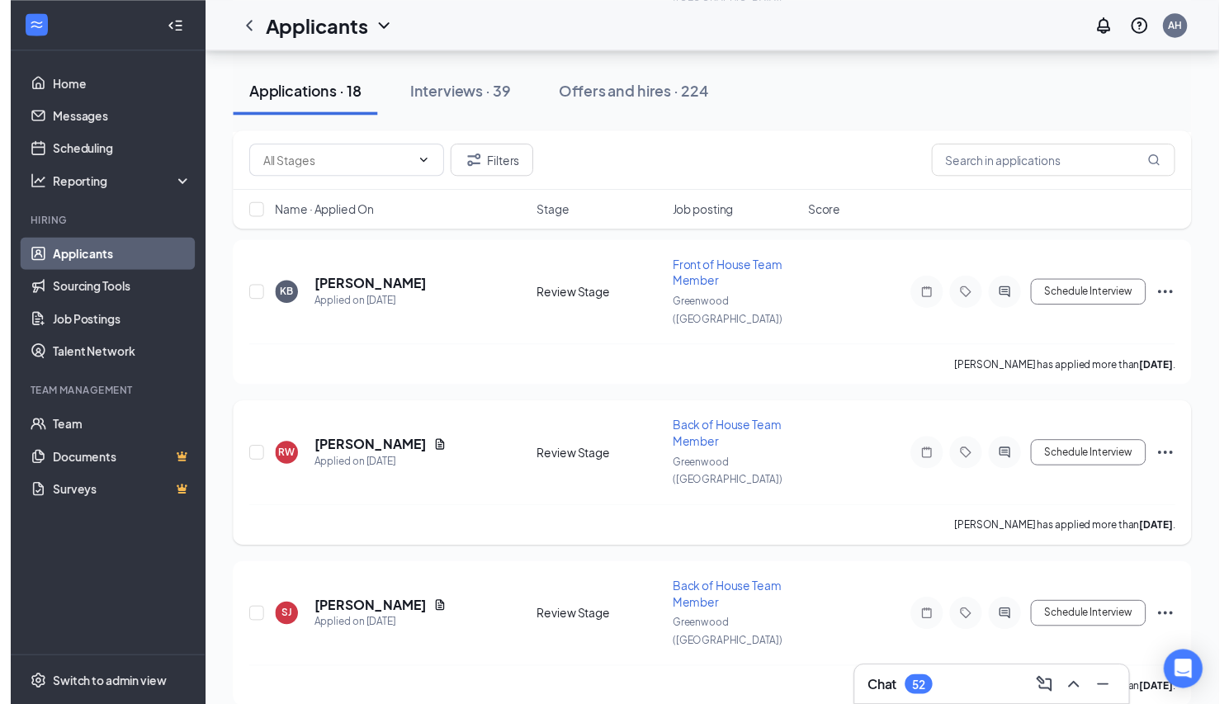
scroll to position [1478, 0]
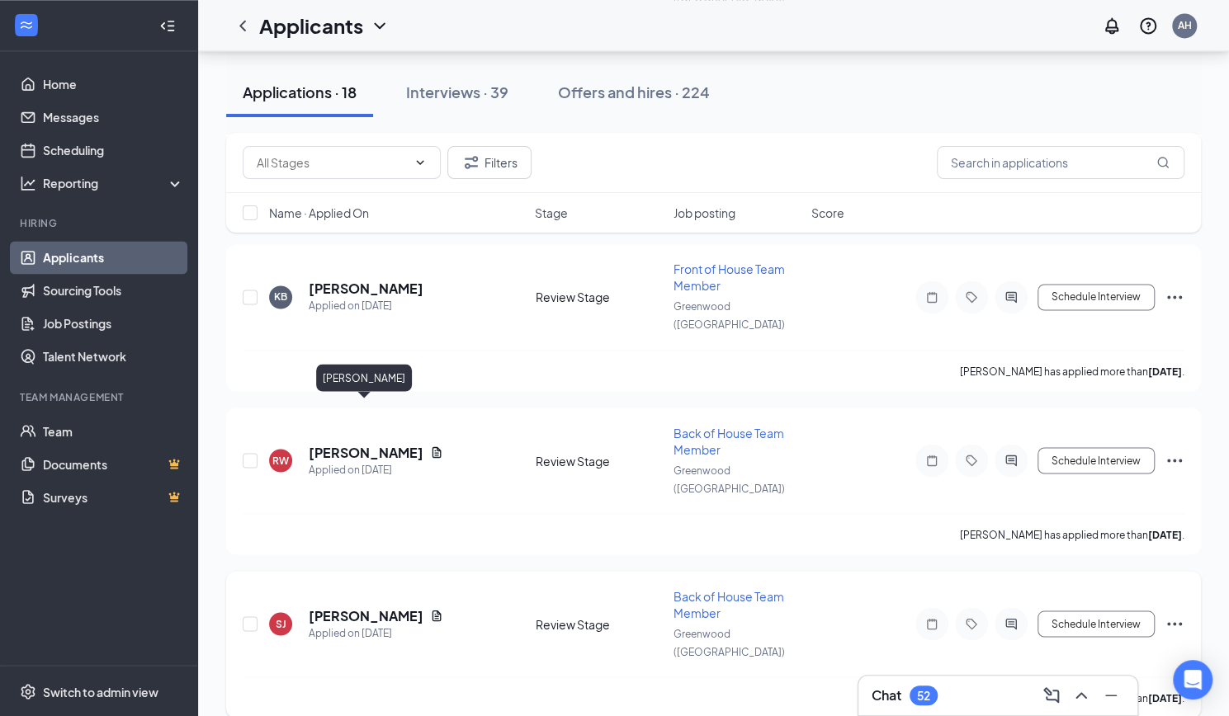
click at [315, 607] on h5 "[PERSON_NAME]" at bounding box center [366, 616] width 115 height 18
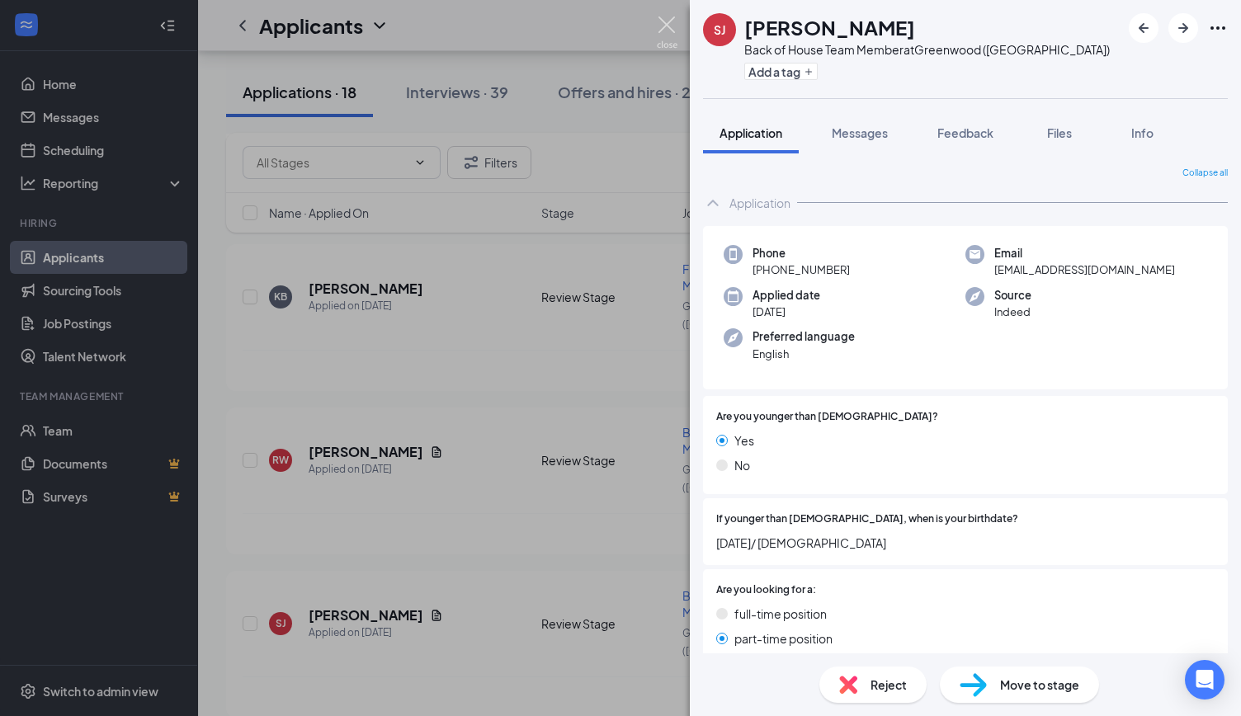
click at [669, 32] on img at bounding box center [667, 33] width 21 height 32
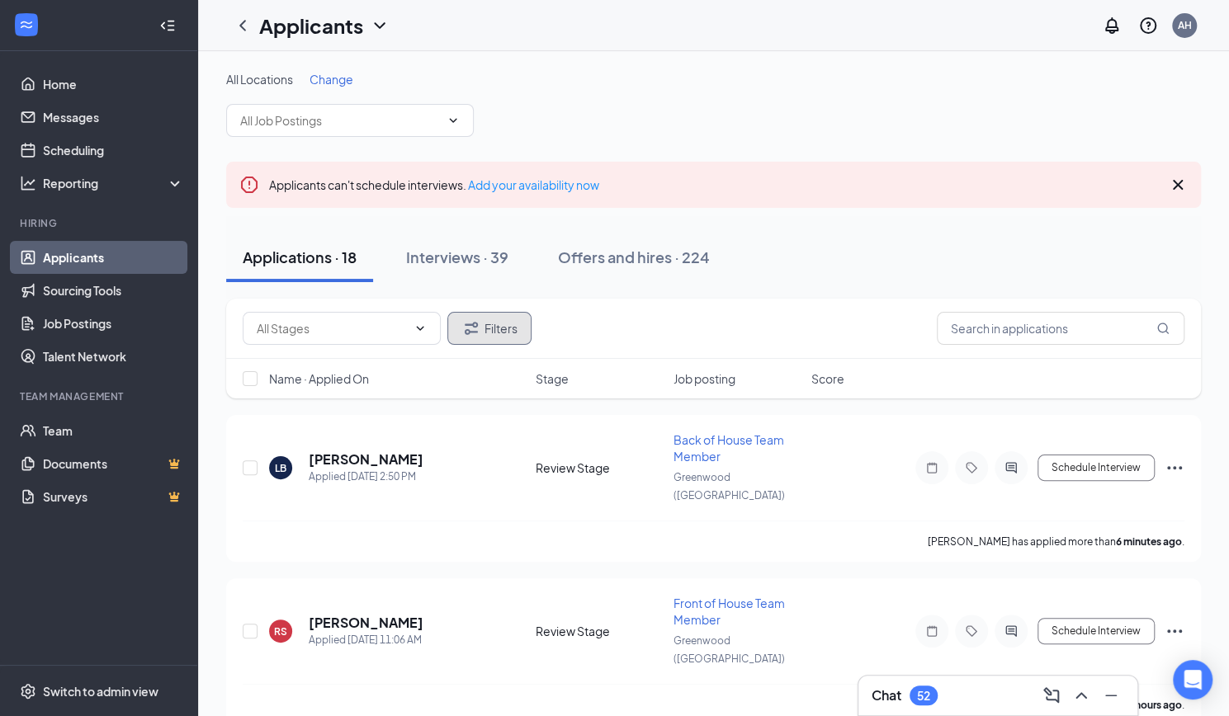
click at [517, 325] on button "Filters" at bounding box center [489, 328] width 84 height 33
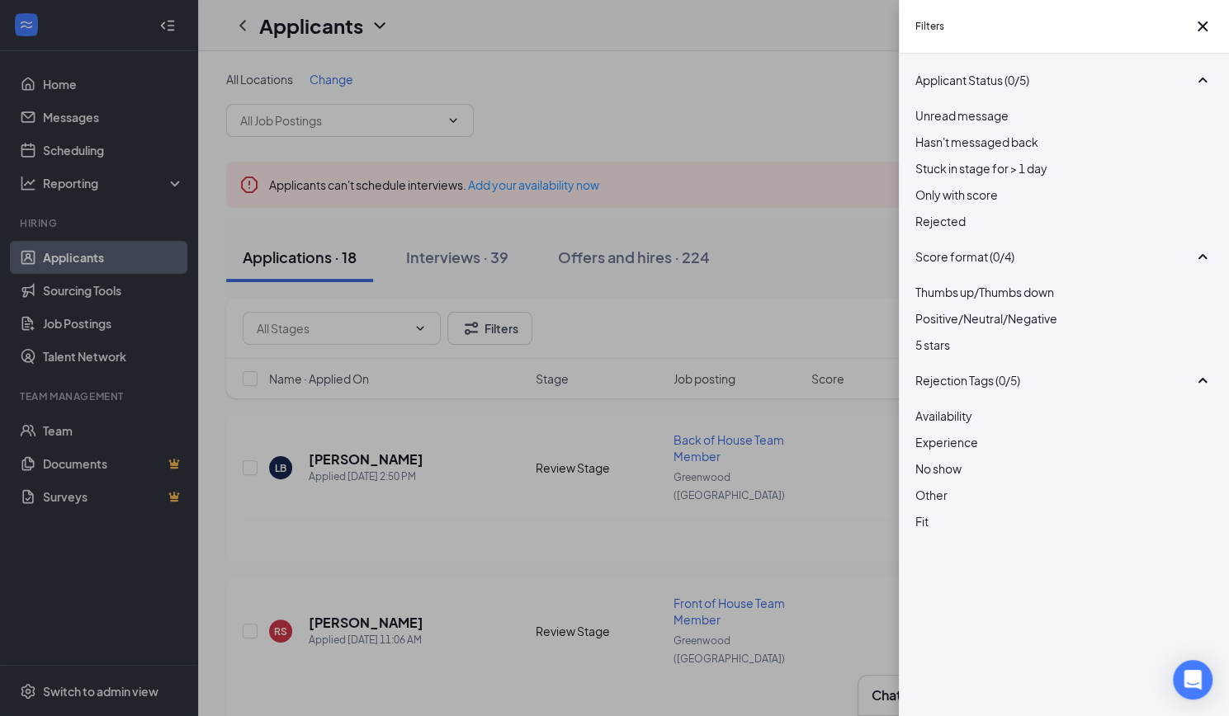
click at [921, 212] on div at bounding box center [1063, 212] width 297 height 0
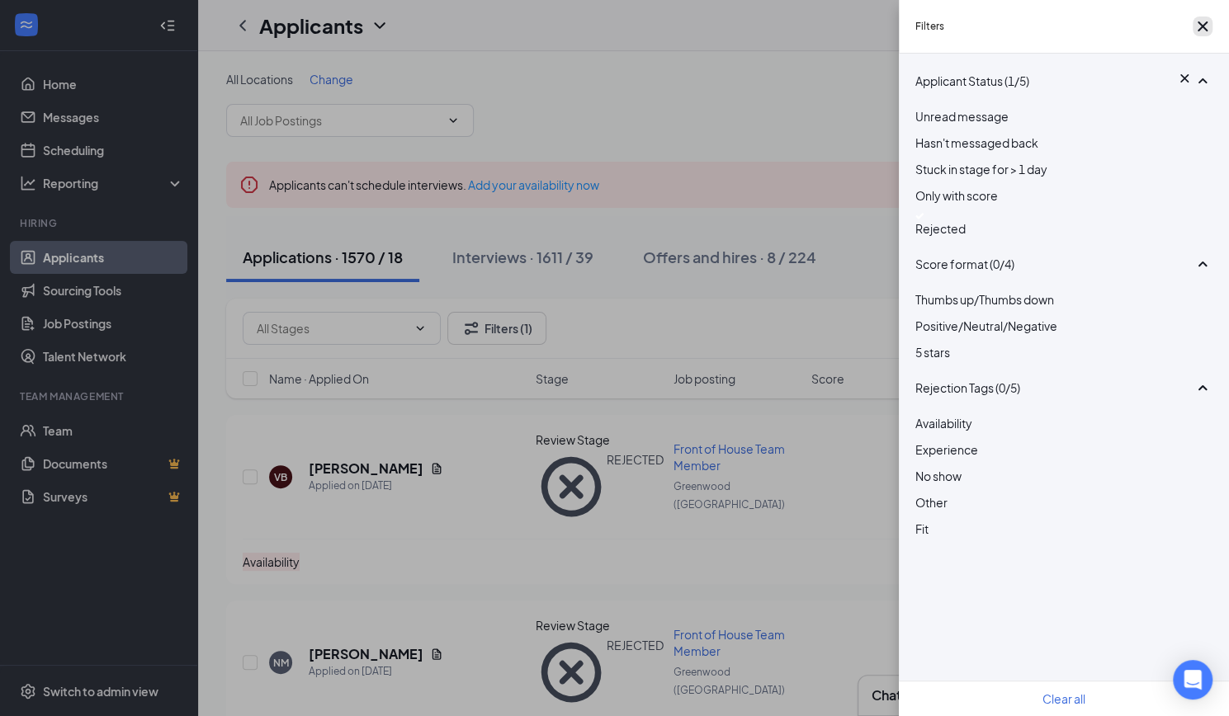
click at [1199, 34] on icon "Cross" at bounding box center [1202, 27] width 20 height 20
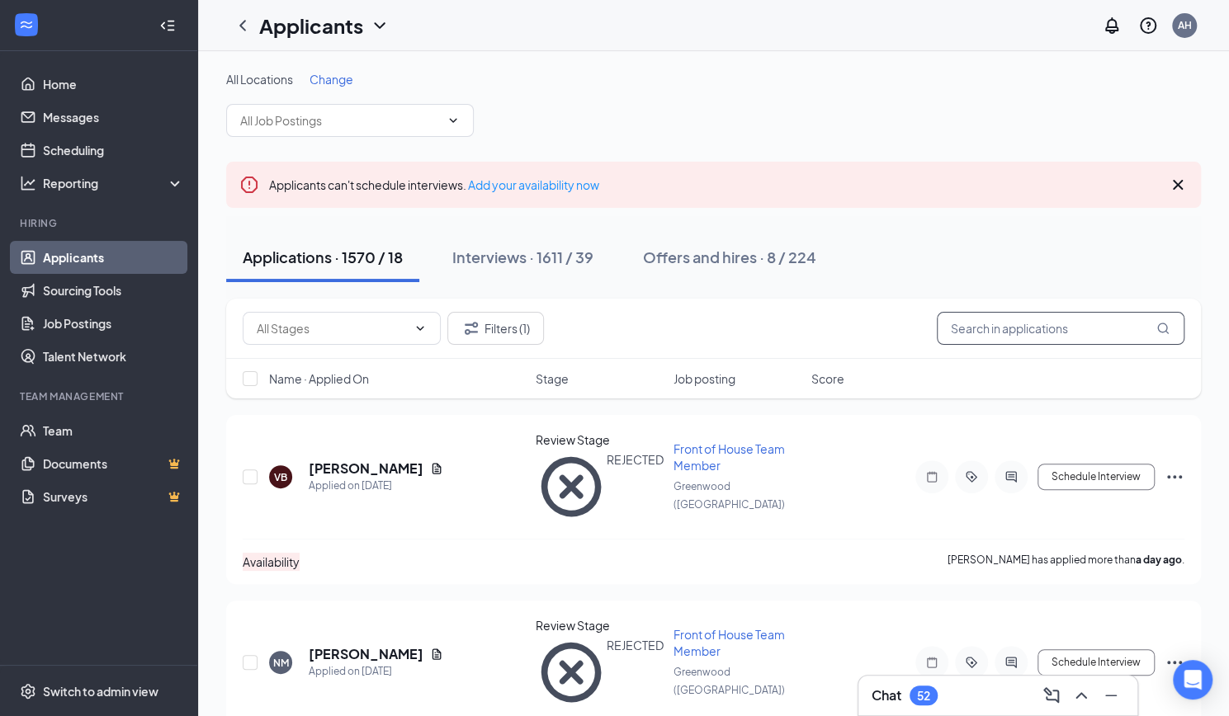
click at [995, 344] on input "text" at bounding box center [1061, 328] width 248 height 33
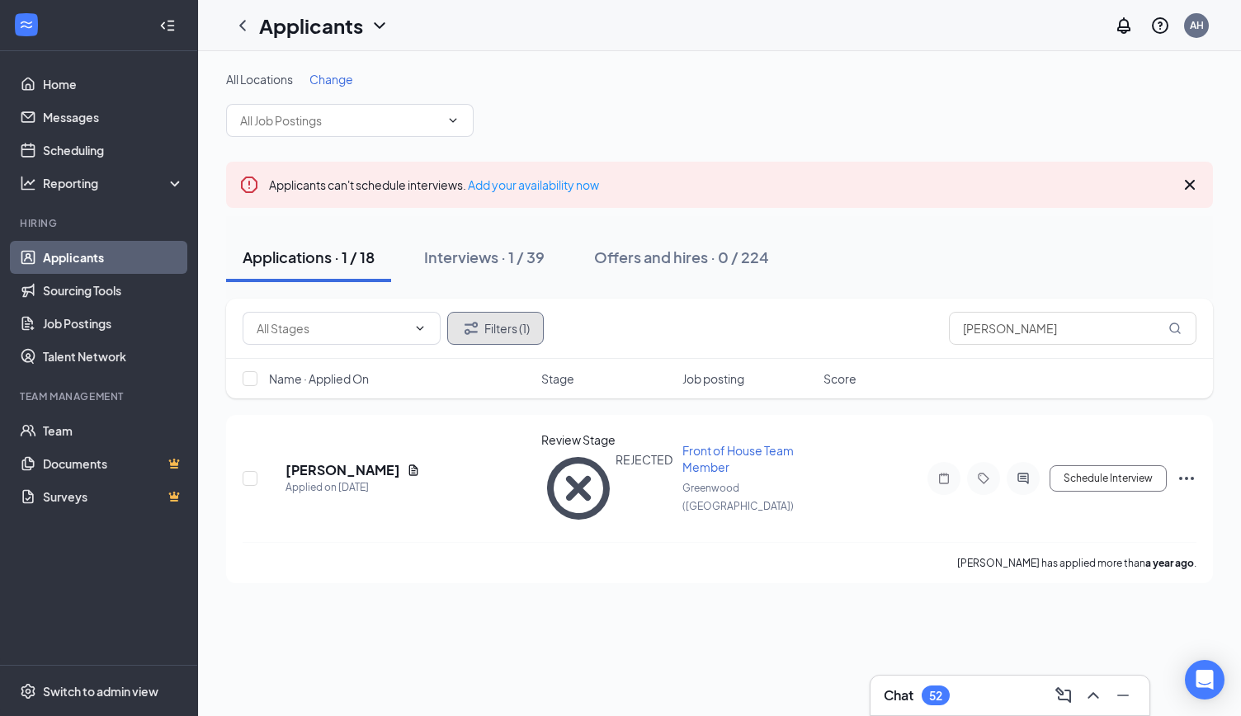
click at [509, 326] on button "Filters (1)" at bounding box center [495, 328] width 97 height 33
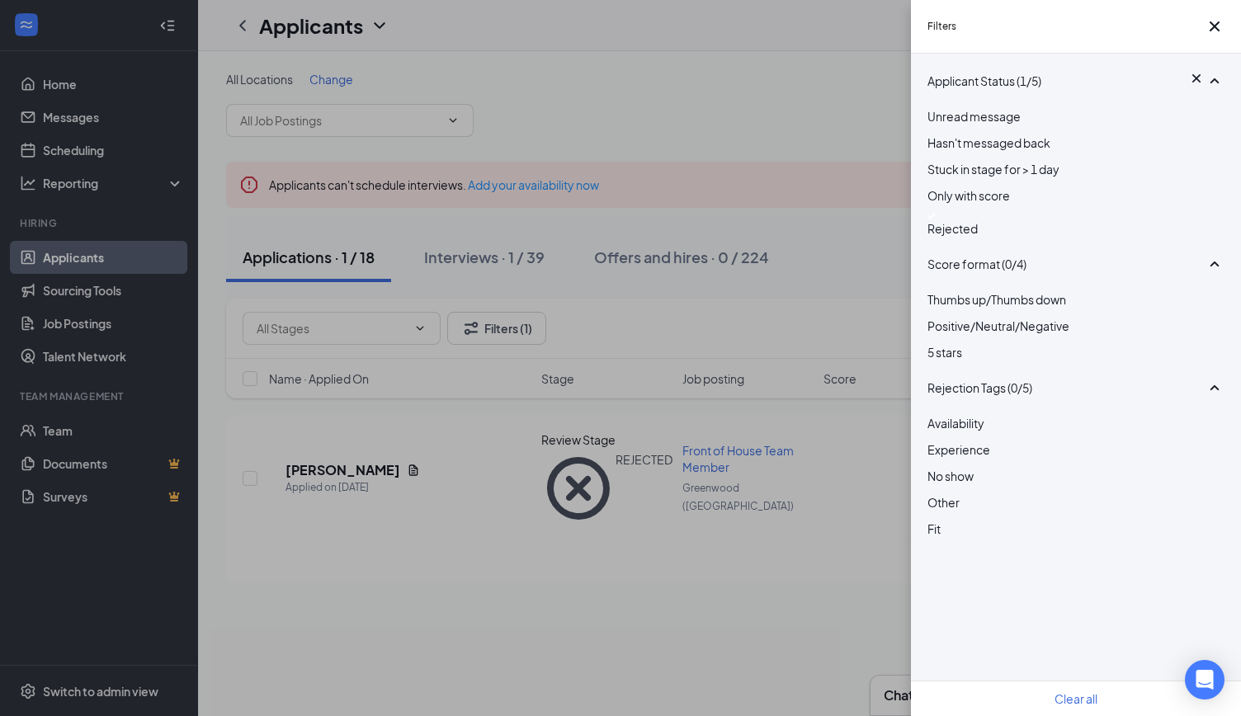
click at [935, 220] on img at bounding box center [932, 216] width 8 height 7
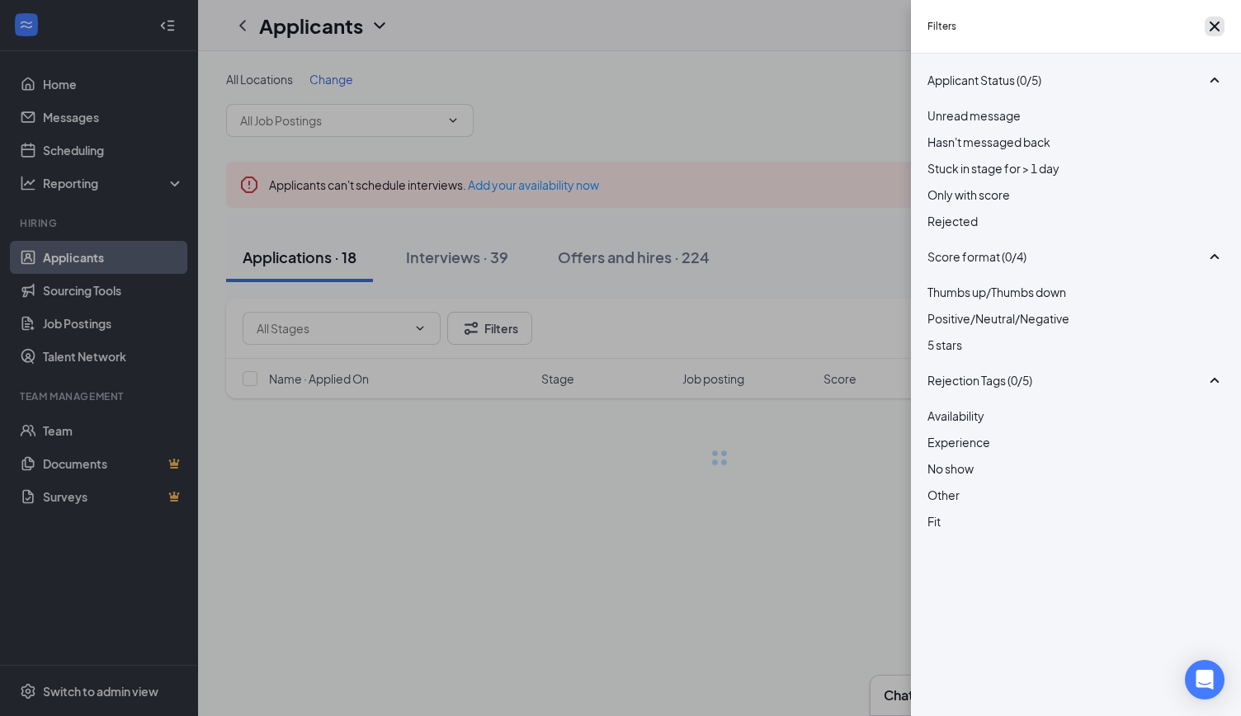
click at [1210, 29] on icon "Cross" at bounding box center [1215, 26] width 10 height 10
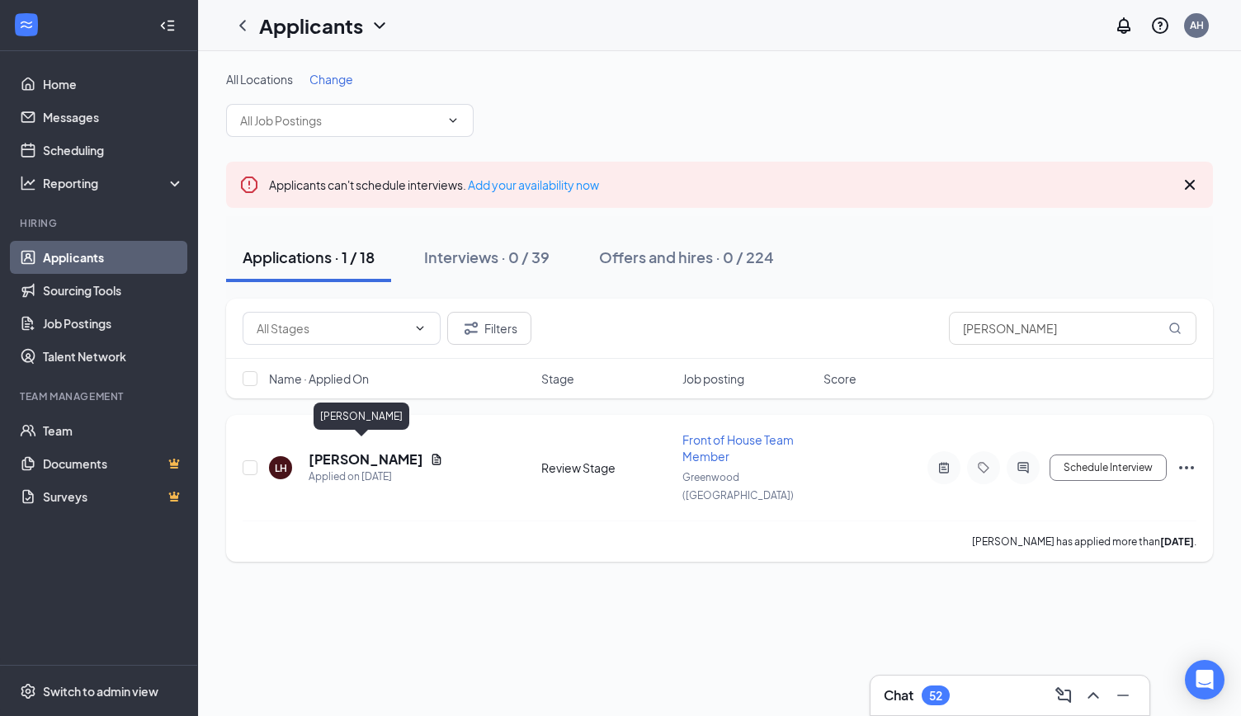
click at [376, 451] on h5 "[PERSON_NAME]" at bounding box center [366, 460] width 115 height 18
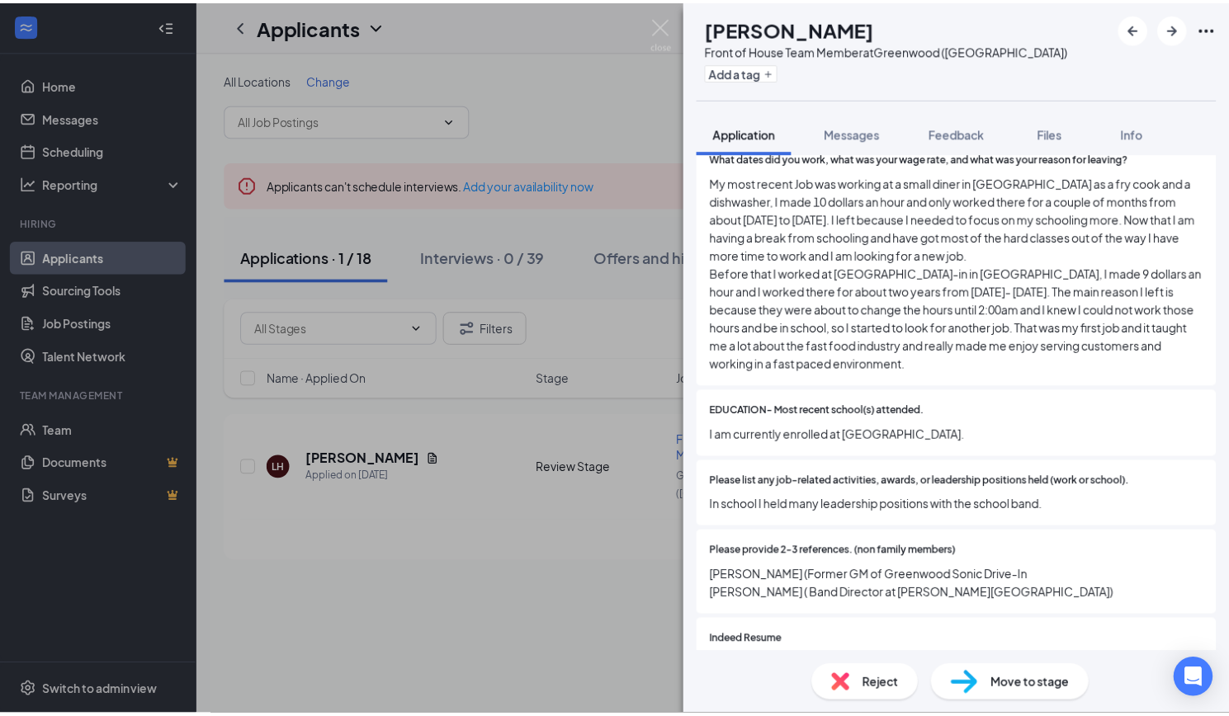
scroll to position [1140, 0]
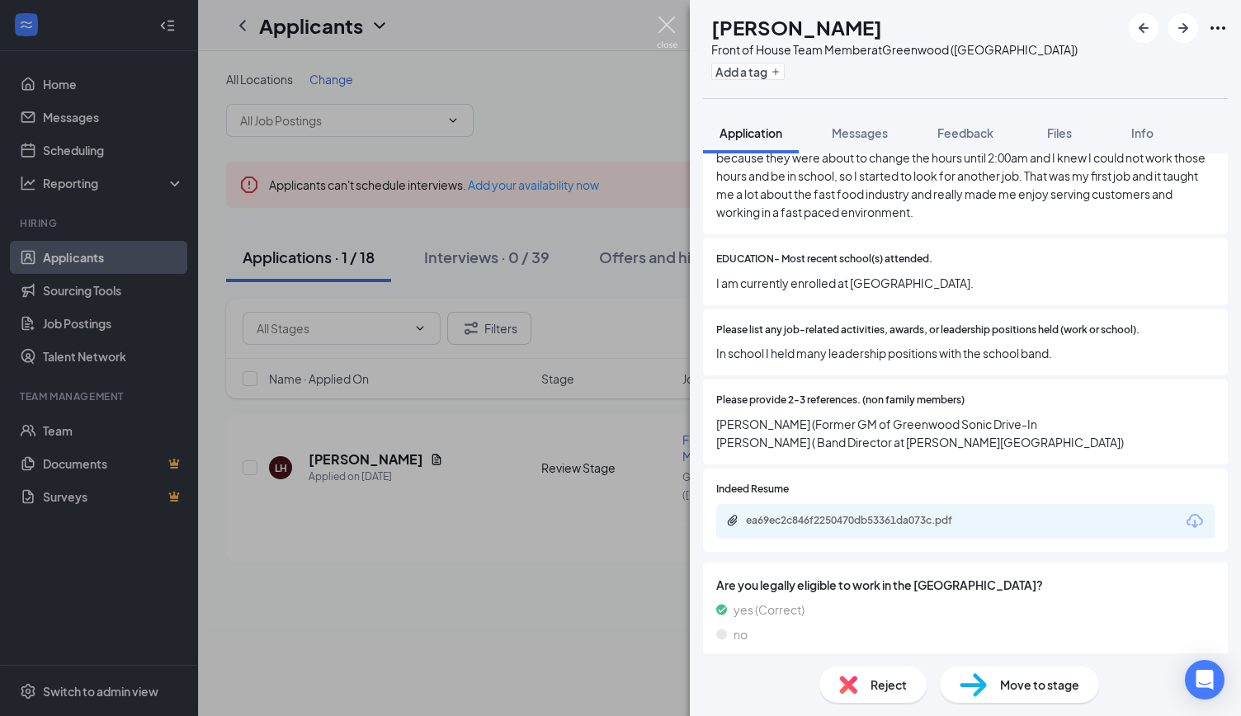
click at [665, 27] on img at bounding box center [667, 33] width 21 height 32
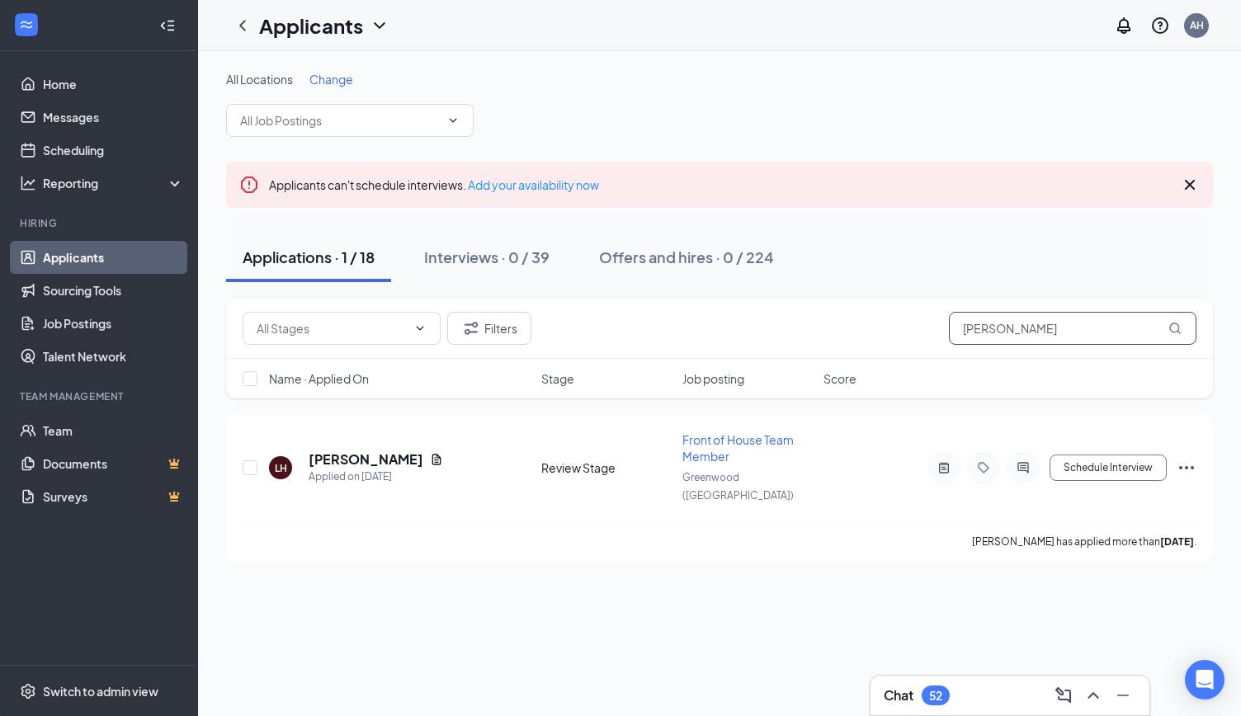
click at [1092, 324] on input "[PERSON_NAME]" at bounding box center [1073, 328] width 248 height 33
type input "l"
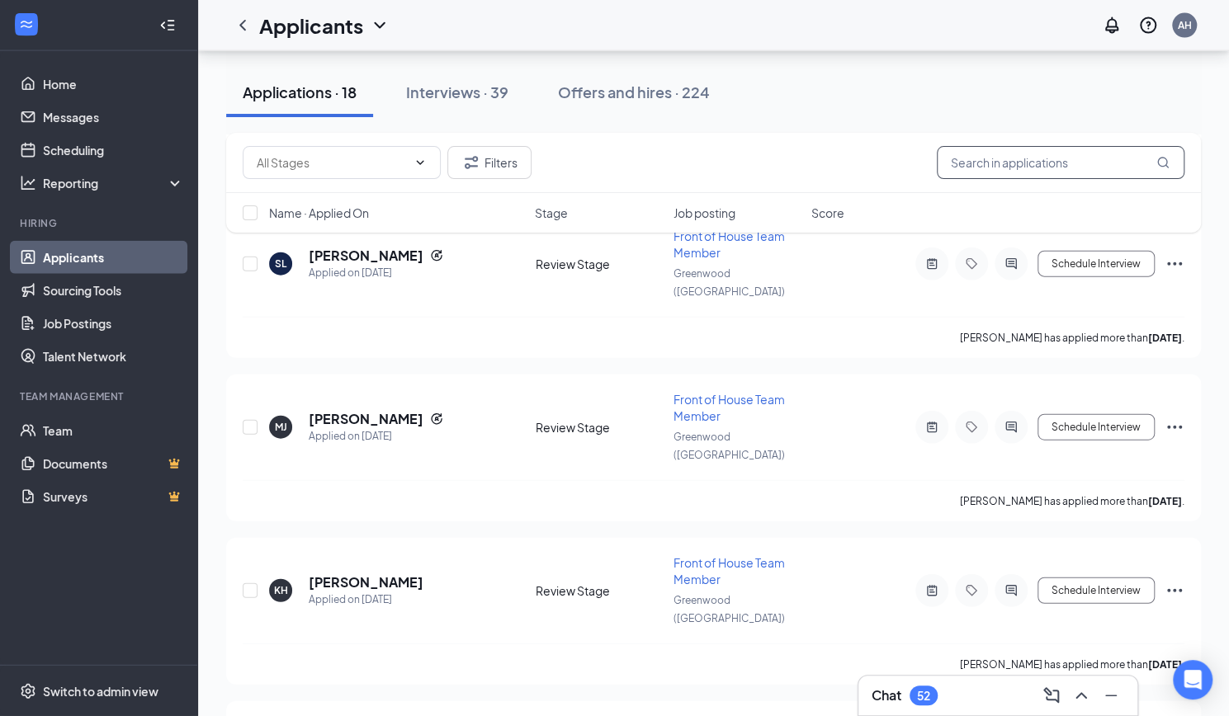
scroll to position [2291, 0]
